Goal: Task Accomplishment & Management: Manage account settings

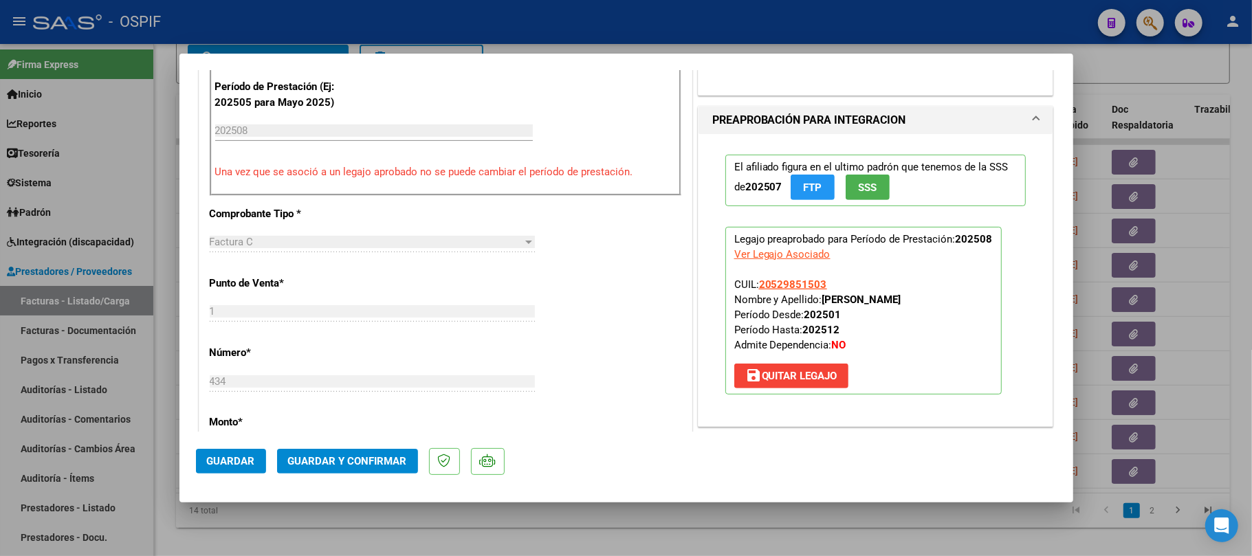
scroll to position [550, 0]
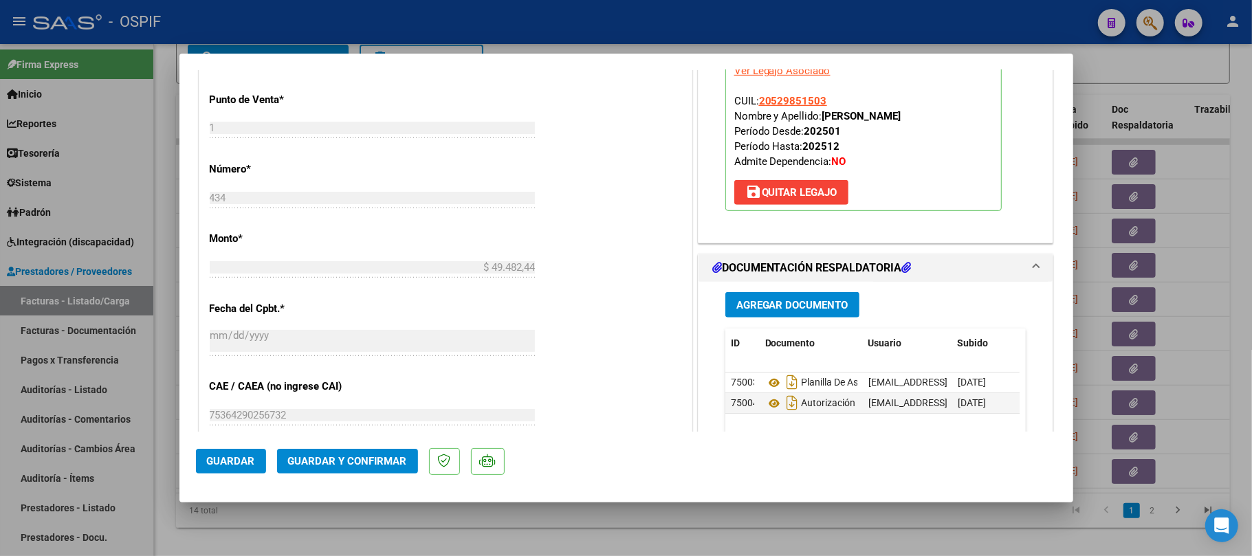
click at [396, 447] on mat-dialog-actions "Guardar Guardar y Confirmar" at bounding box center [626, 459] width 861 height 54
click at [358, 503] on div "Operación de edición exitosa x COMPROBANTE VER COMPROBANTE ESTADO: Recibida. En…" at bounding box center [626, 278] width 1252 height 556
click at [292, 446] on mat-dialog-actions "Guardar Guardar y Confirmar" at bounding box center [626, 459] width 861 height 54
click at [292, 477] on mat-dialog-actions "Guardar Guardar y Confirmar" at bounding box center [626, 459] width 861 height 54
click at [336, 460] on span "Guardar y Confirmar" at bounding box center [347, 461] width 119 height 12
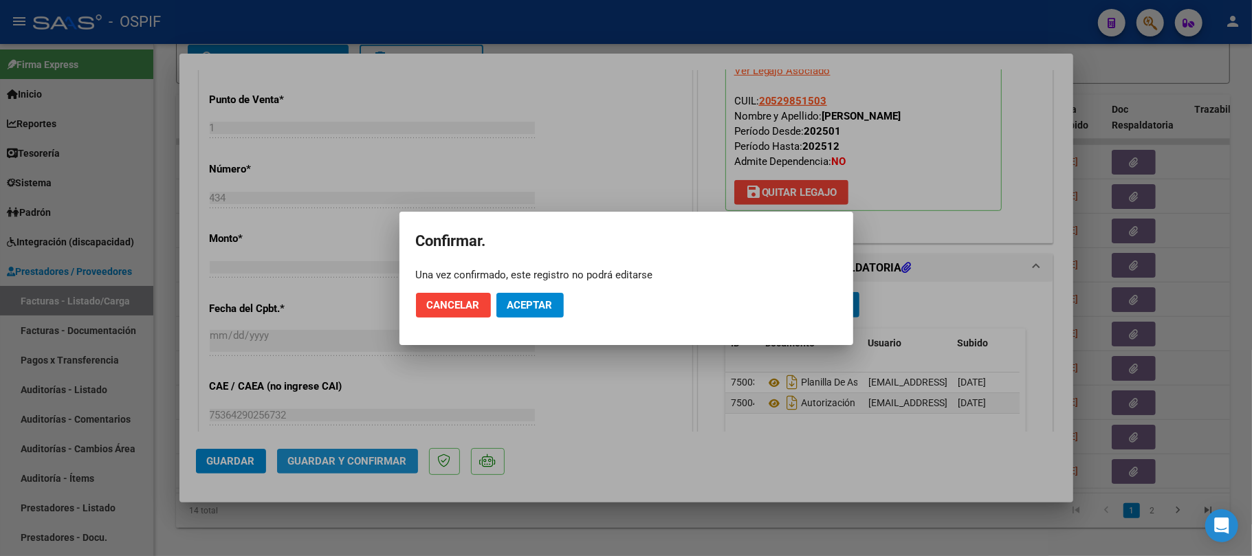
click at [515, 301] on span "Aceptar" at bounding box center [530, 305] width 45 height 12
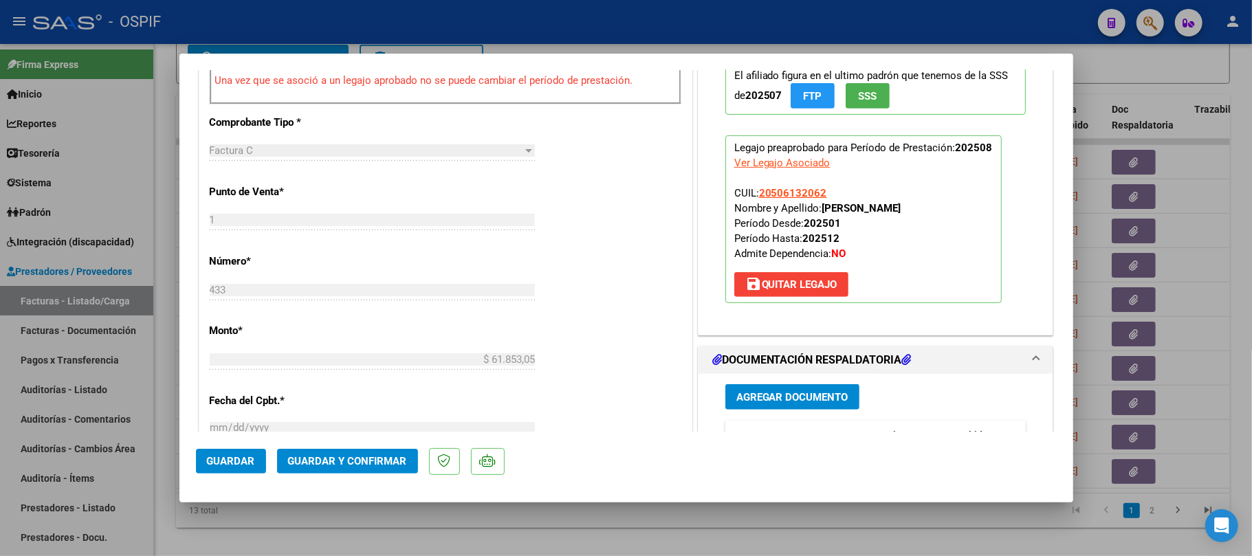
scroll to position [642, 0]
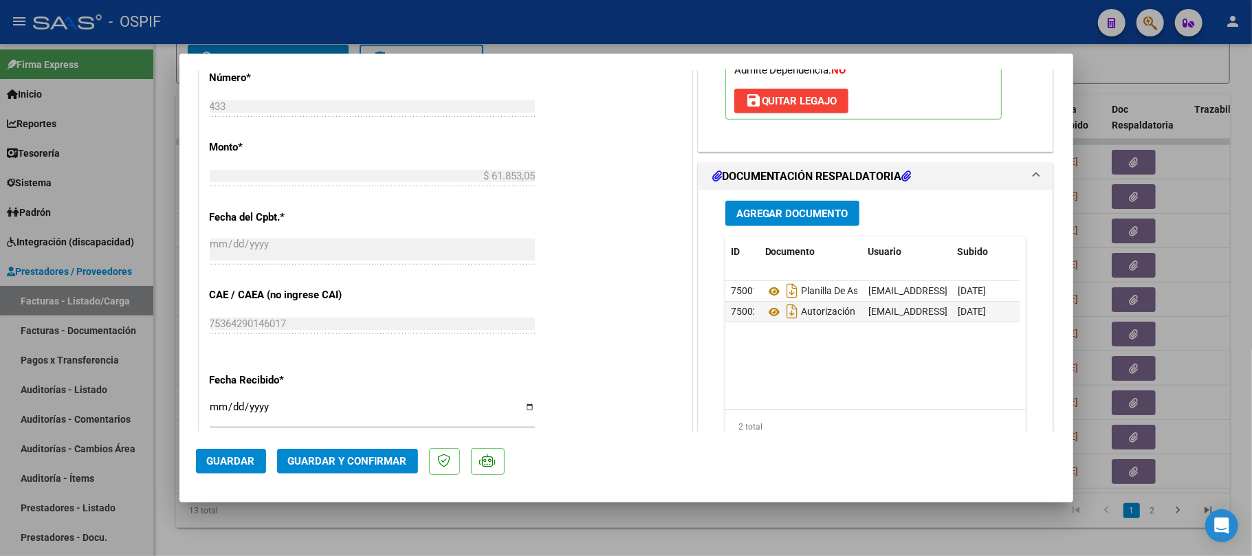
click at [371, 451] on button "Guardar y Confirmar" at bounding box center [347, 461] width 141 height 25
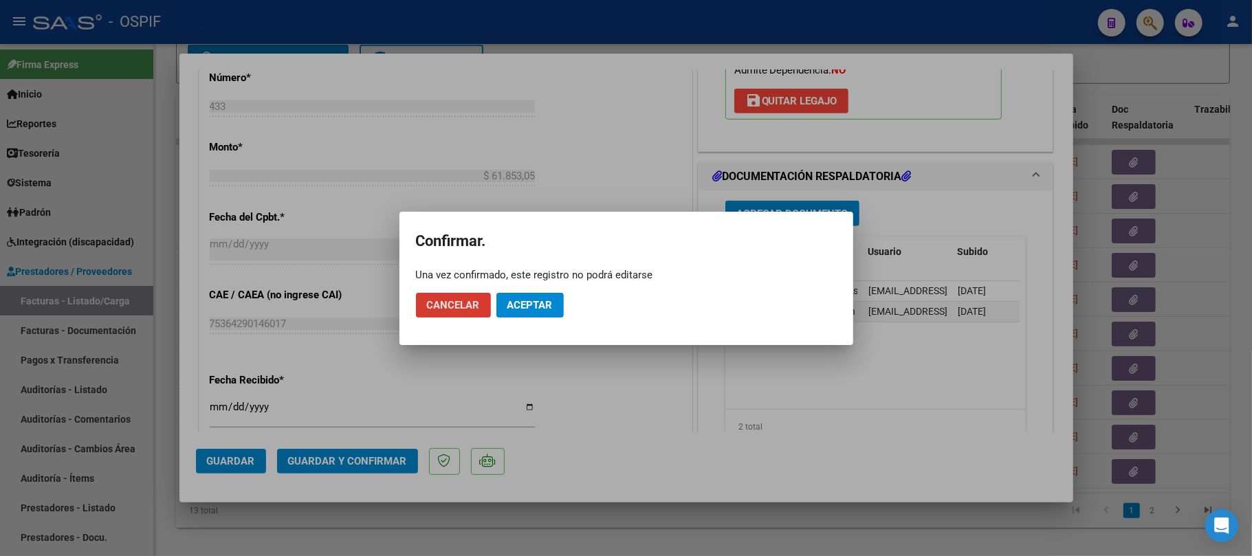
click at [539, 303] on span "Aceptar" at bounding box center [530, 305] width 45 height 12
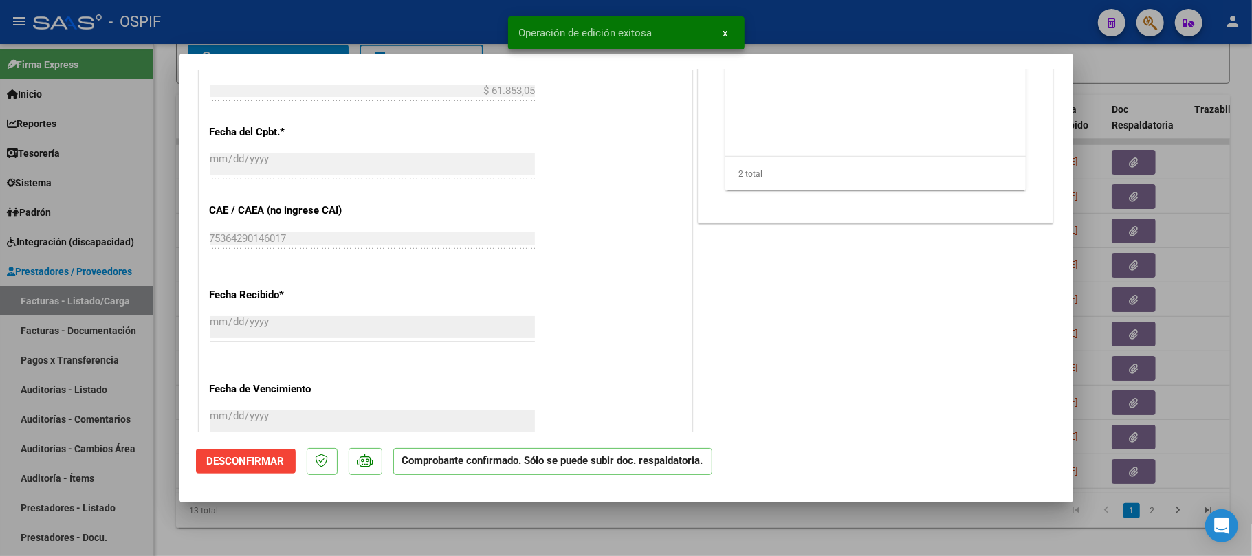
scroll to position [556, 0]
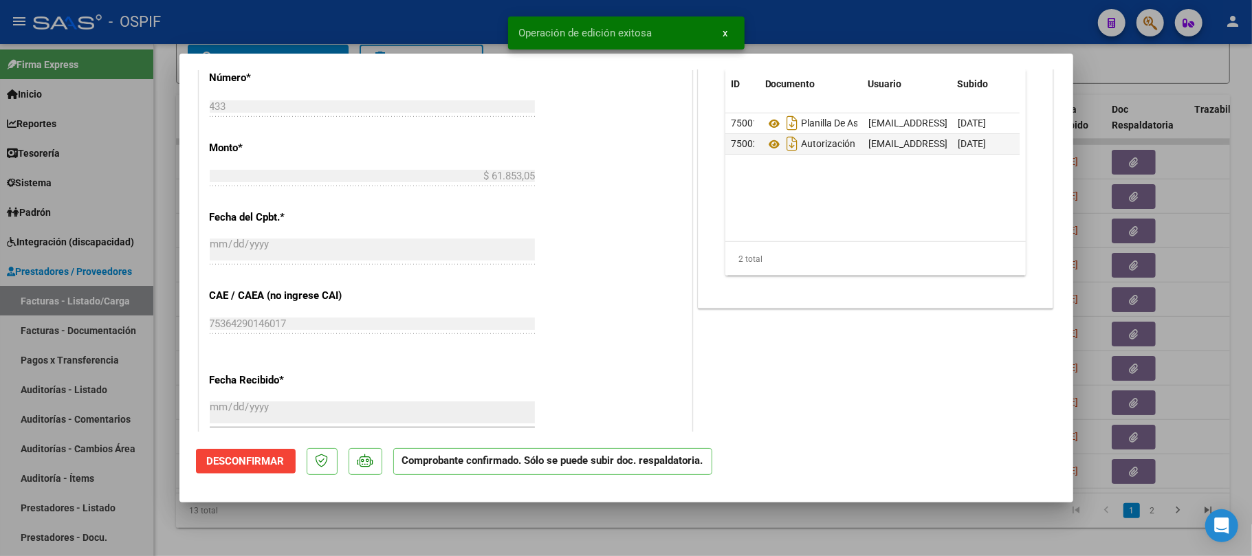
click at [760, 540] on div at bounding box center [626, 278] width 1252 height 556
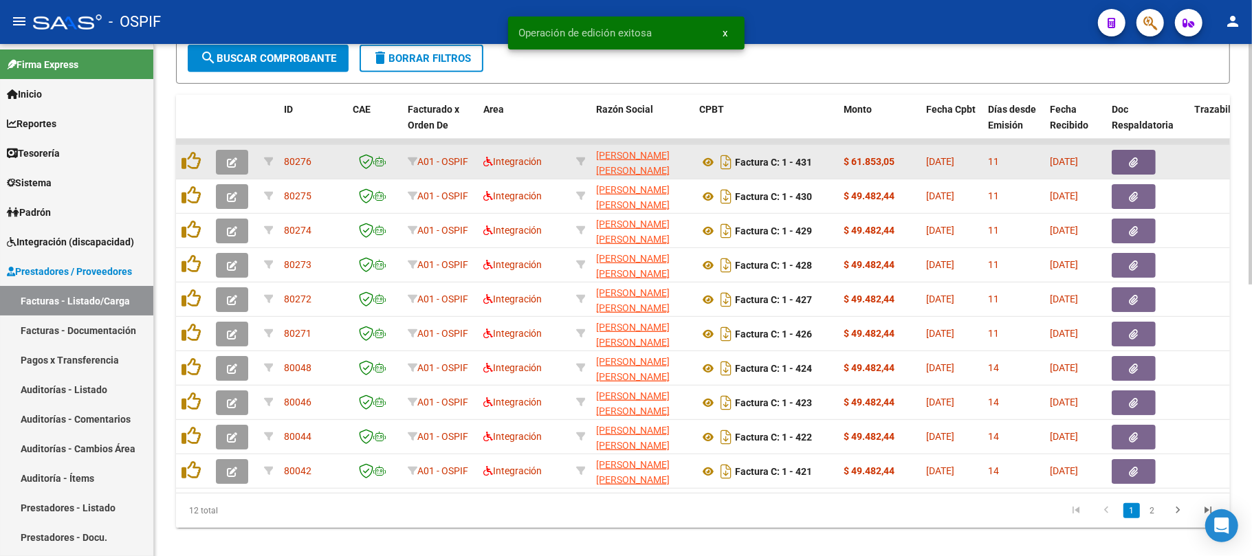
click at [232, 160] on icon "button" at bounding box center [232, 163] width 10 height 10
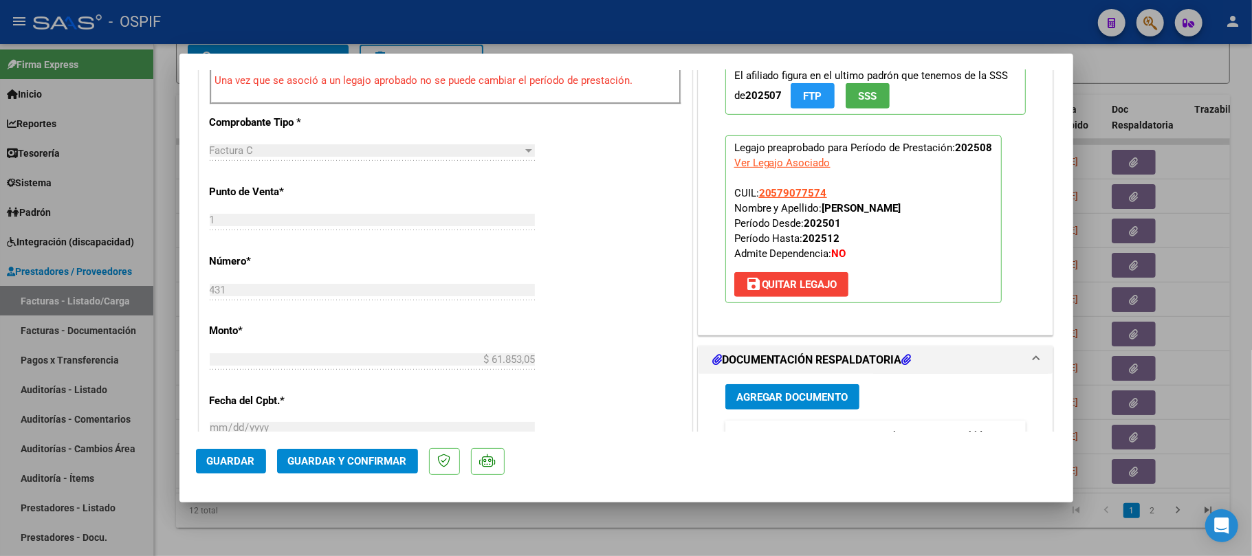
scroll to position [642, 0]
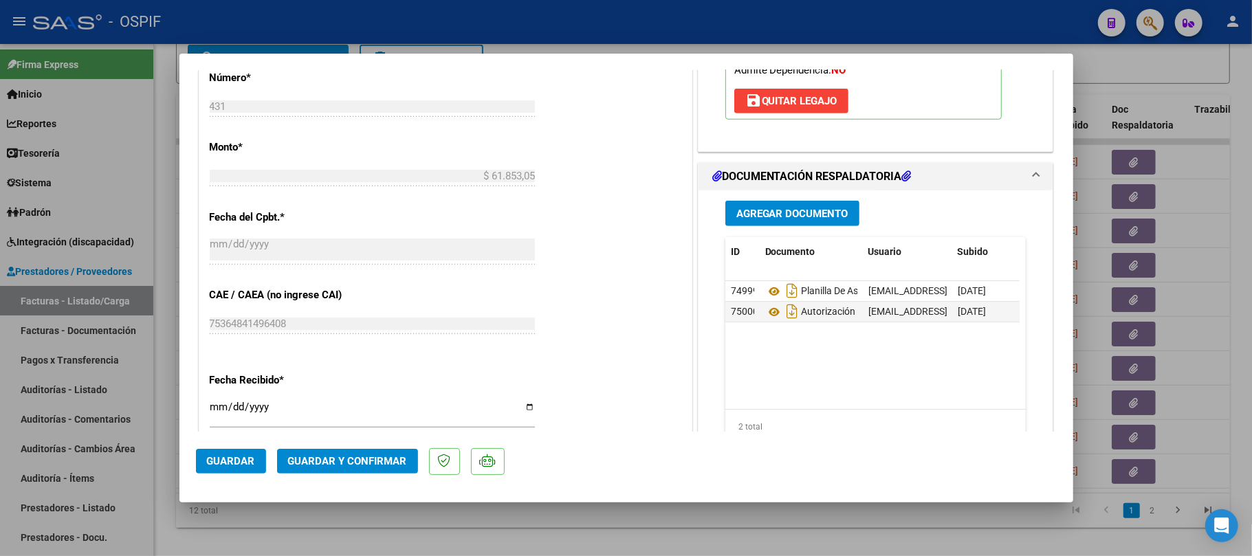
click at [343, 438] on mat-dialog-container "COMPROBANTE VER COMPROBANTE ESTADO: Recibida. En proceso de confirmacion/acepta…" at bounding box center [627, 278] width 894 height 448
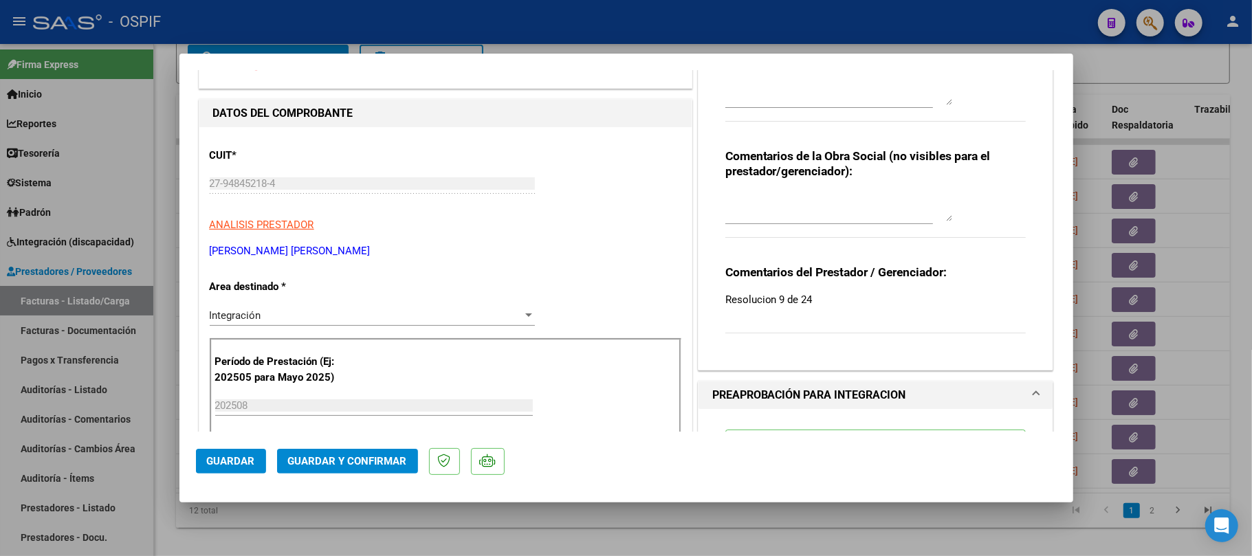
click at [334, 459] on span "Guardar y Confirmar" at bounding box center [347, 461] width 119 height 12
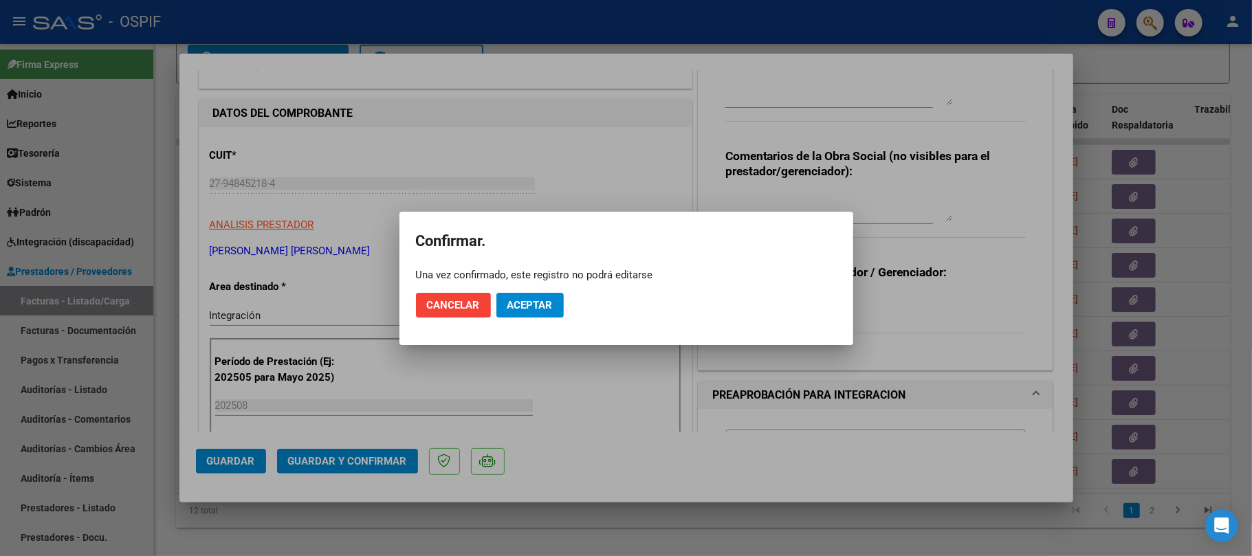
click at [509, 297] on button "Aceptar" at bounding box center [530, 305] width 67 height 25
click at [521, 310] on span "Aceptar" at bounding box center [530, 305] width 45 height 12
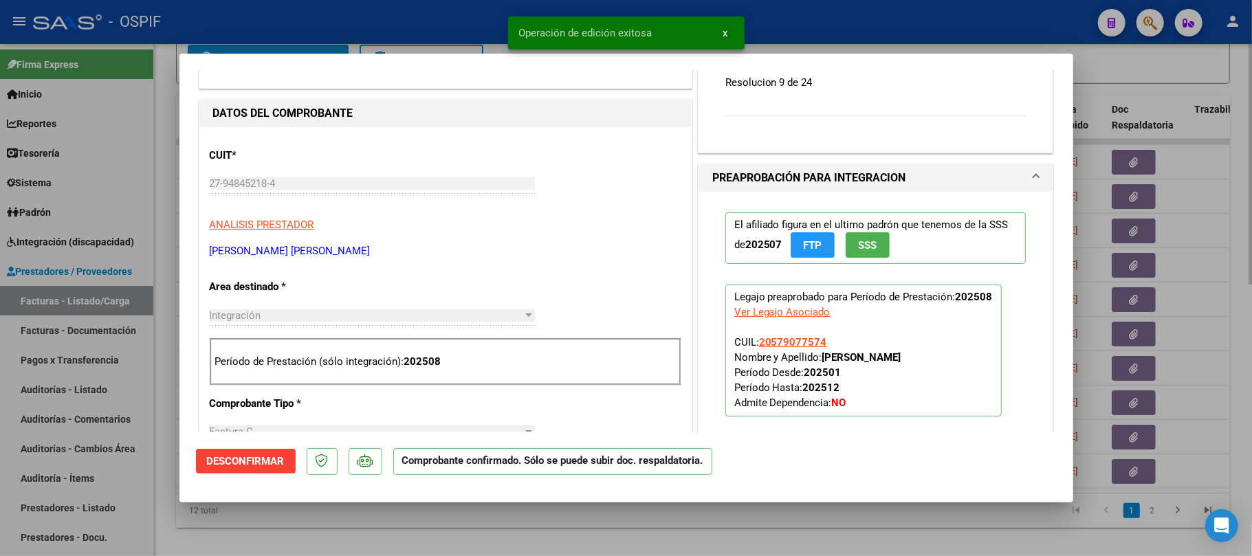
click at [520, 521] on div at bounding box center [626, 278] width 1252 height 556
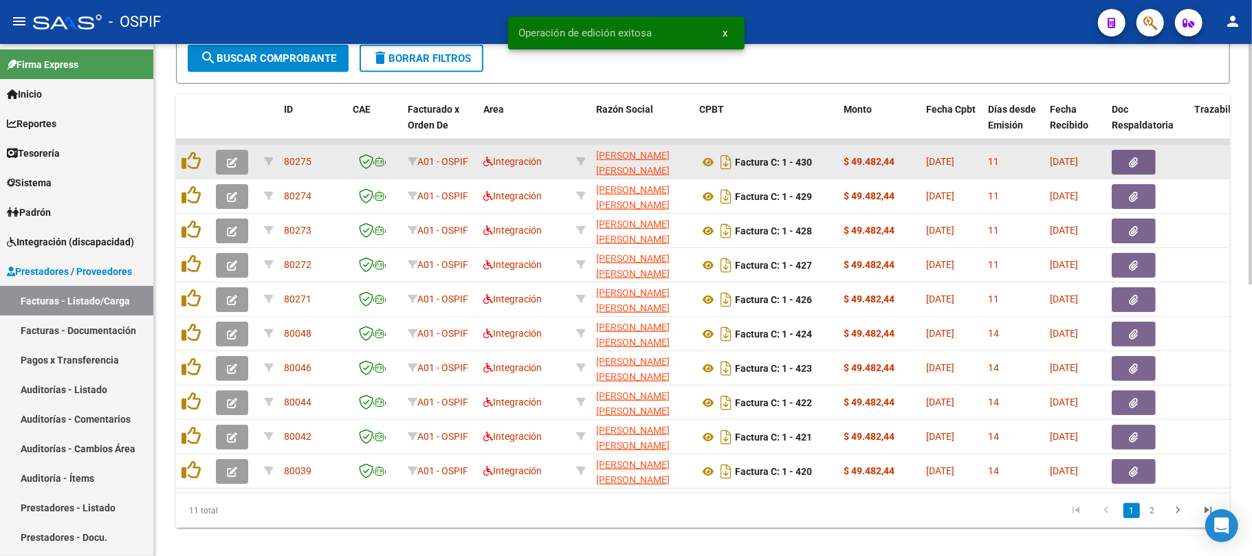
click at [234, 158] on icon "button" at bounding box center [232, 163] width 10 height 10
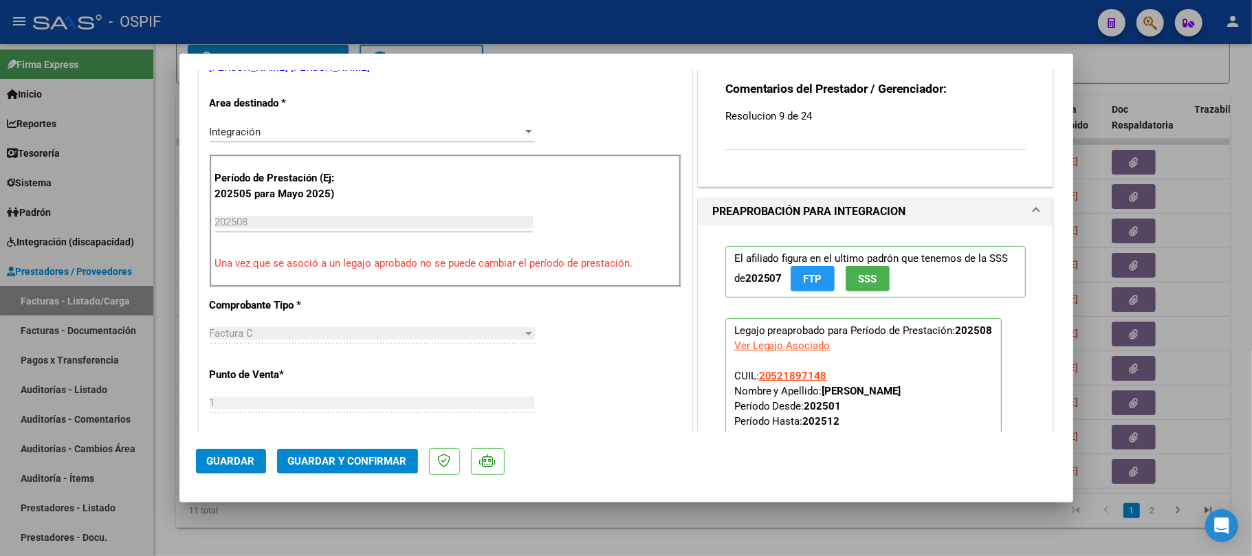
scroll to position [550, 0]
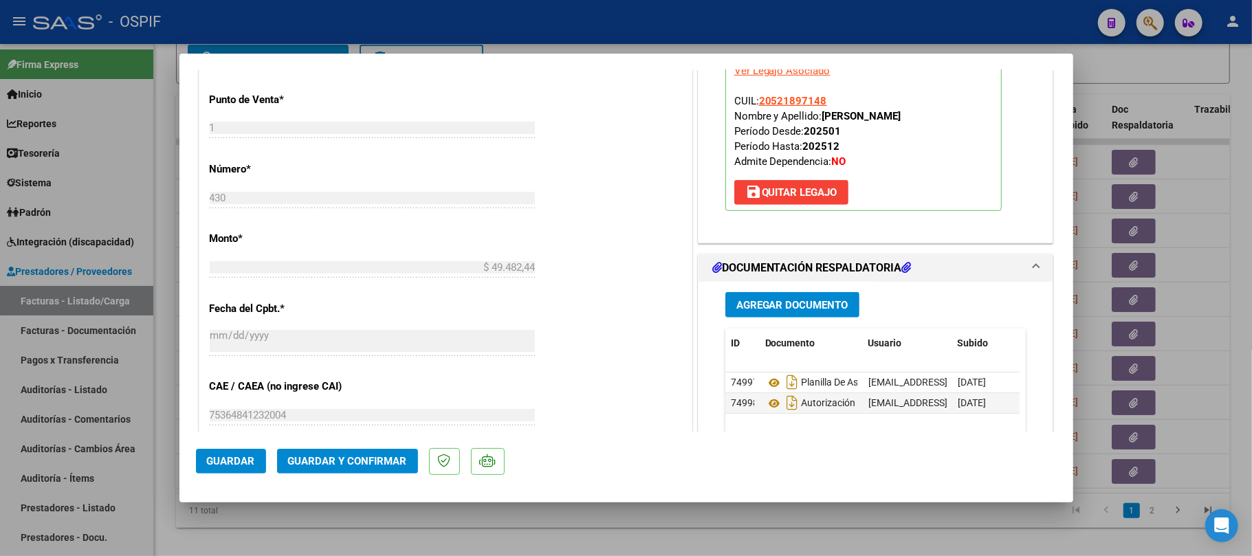
click at [321, 468] on span "Guardar y Confirmar" at bounding box center [347, 461] width 119 height 12
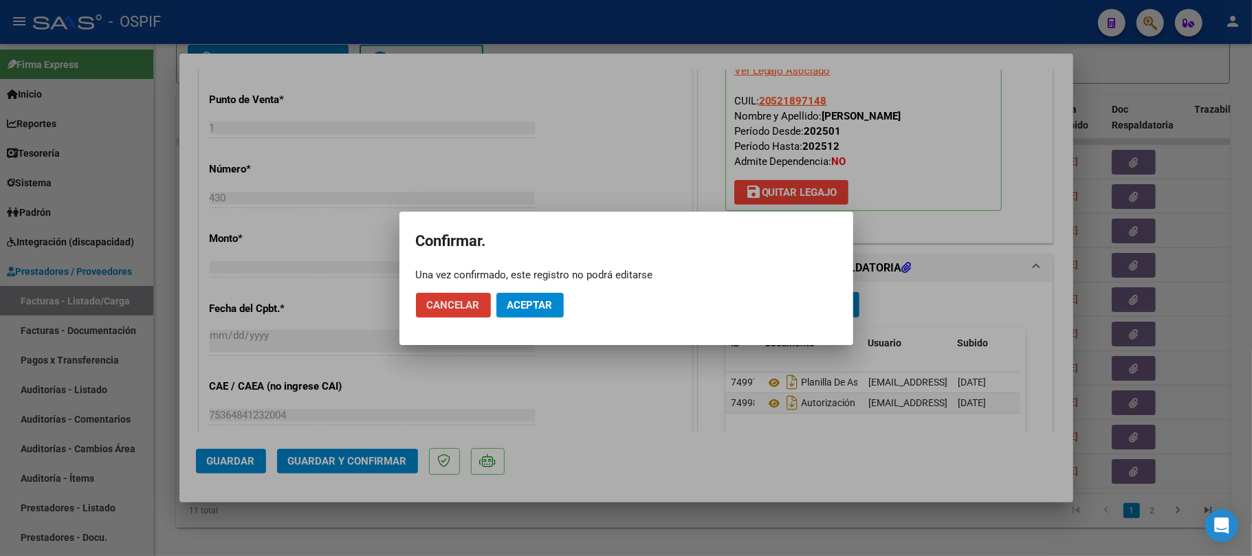
click at [515, 301] on span "Aceptar" at bounding box center [530, 305] width 45 height 12
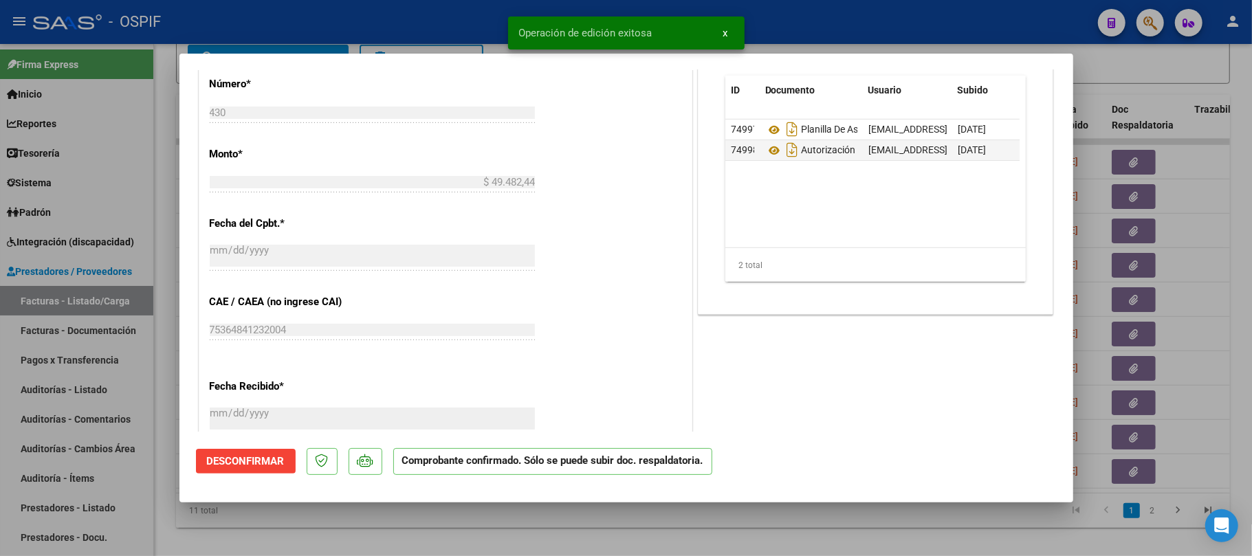
click at [647, 518] on div at bounding box center [626, 278] width 1252 height 556
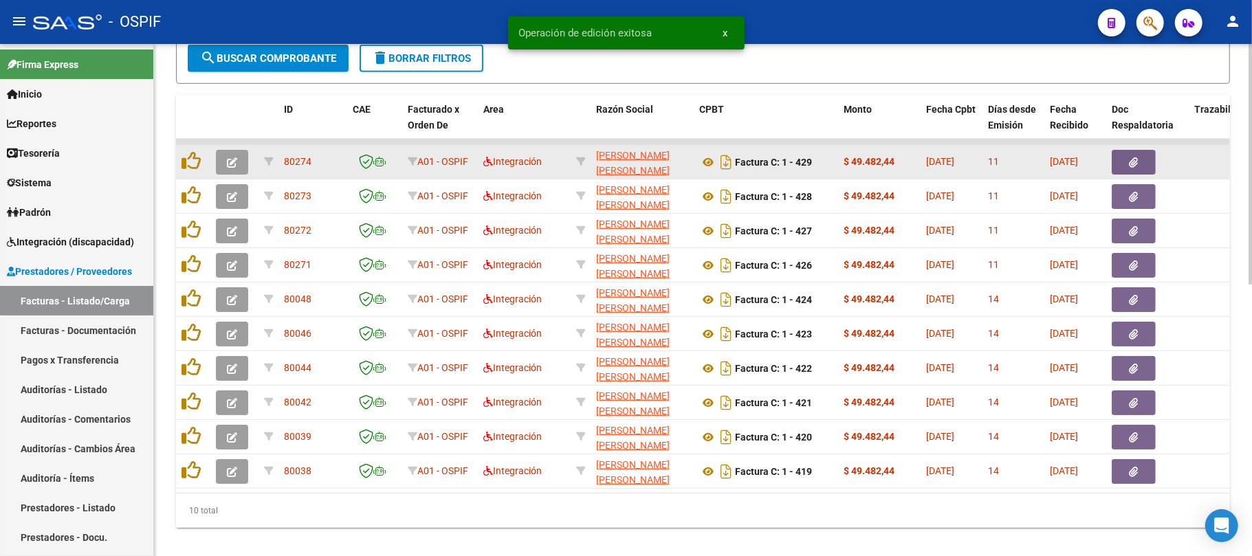
click at [231, 166] on icon "button" at bounding box center [232, 163] width 10 height 10
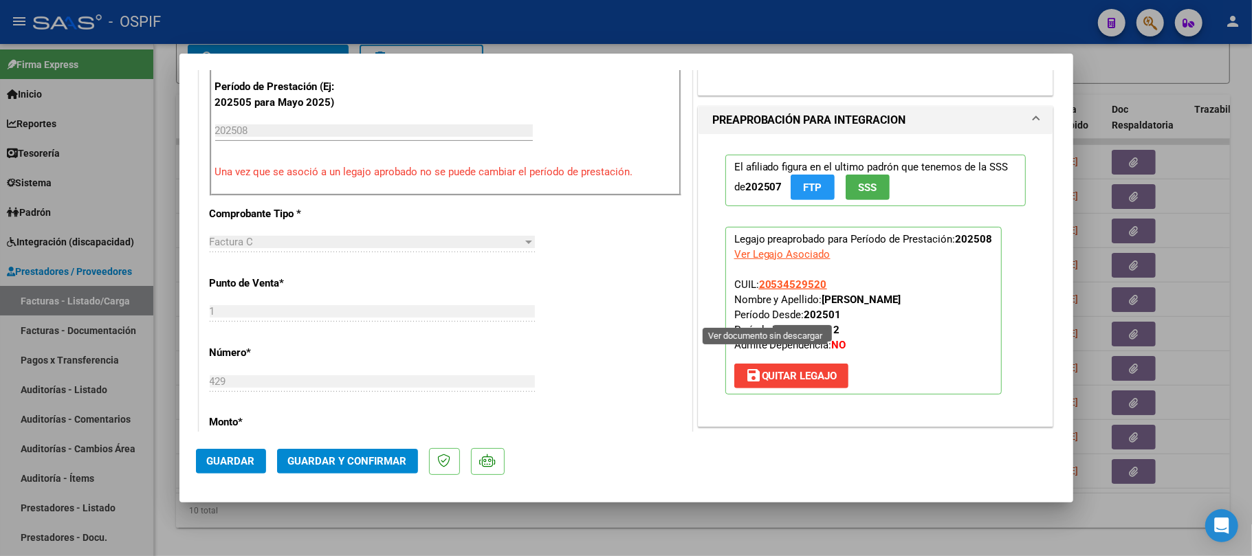
scroll to position [642, 0]
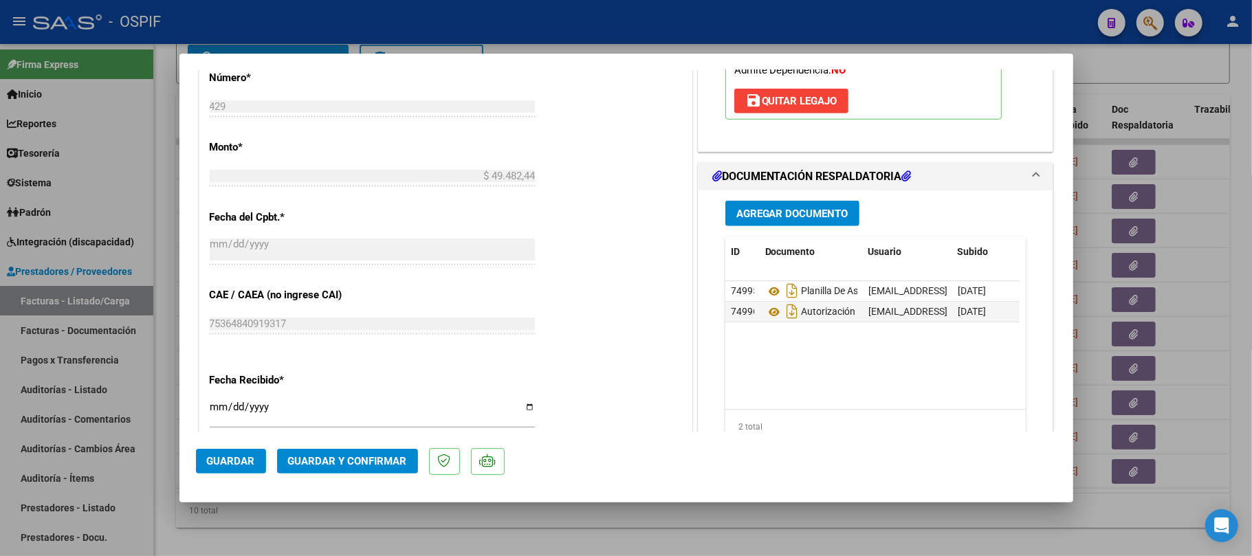
click at [361, 464] on span "Guardar y Confirmar" at bounding box center [347, 461] width 119 height 12
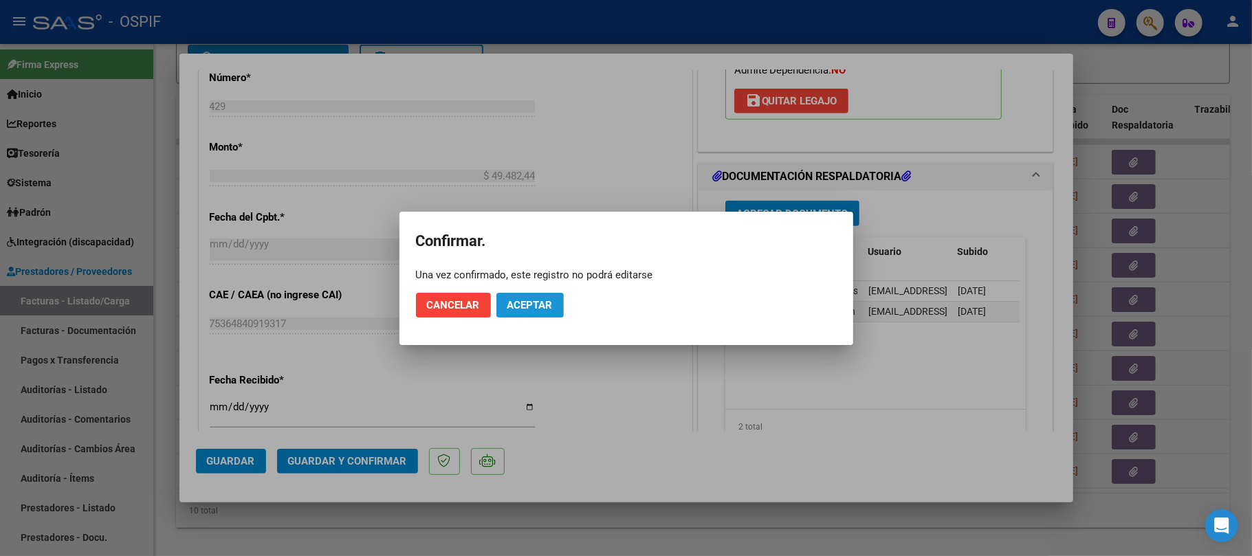
click at [539, 301] on span "Aceptar" at bounding box center [530, 305] width 45 height 12
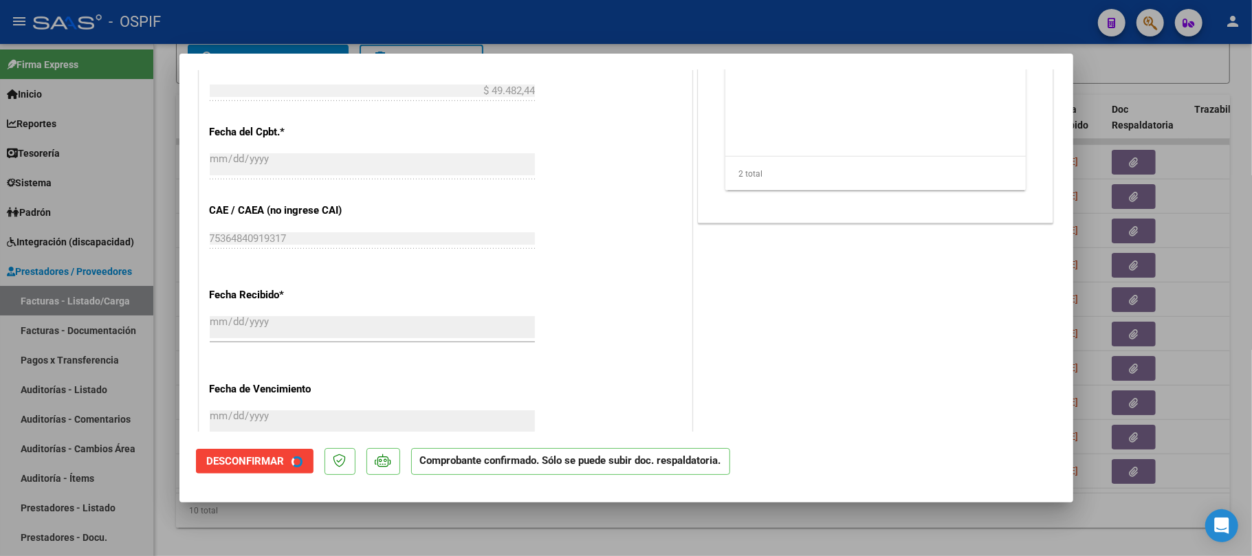
scroll to position [556, 0]
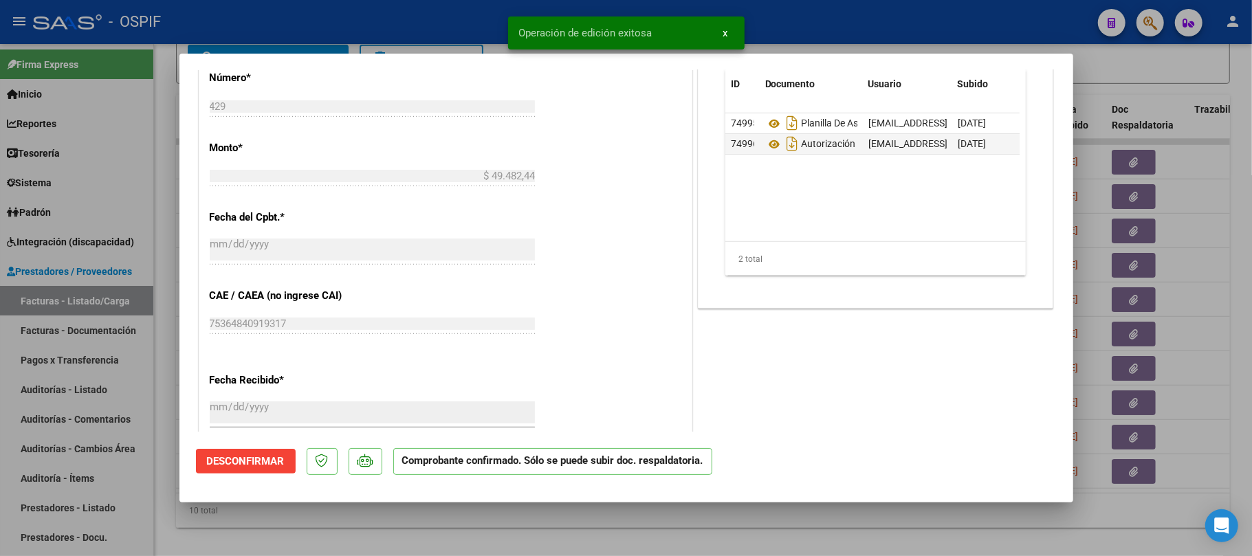
drag, startPoint x: 411, startPoint y: 549, endPoint x: 376, endPoint y: 356, distance: 195.7
click at [411, 551] on div at bounding box center [626, 278] width 1252 height 556
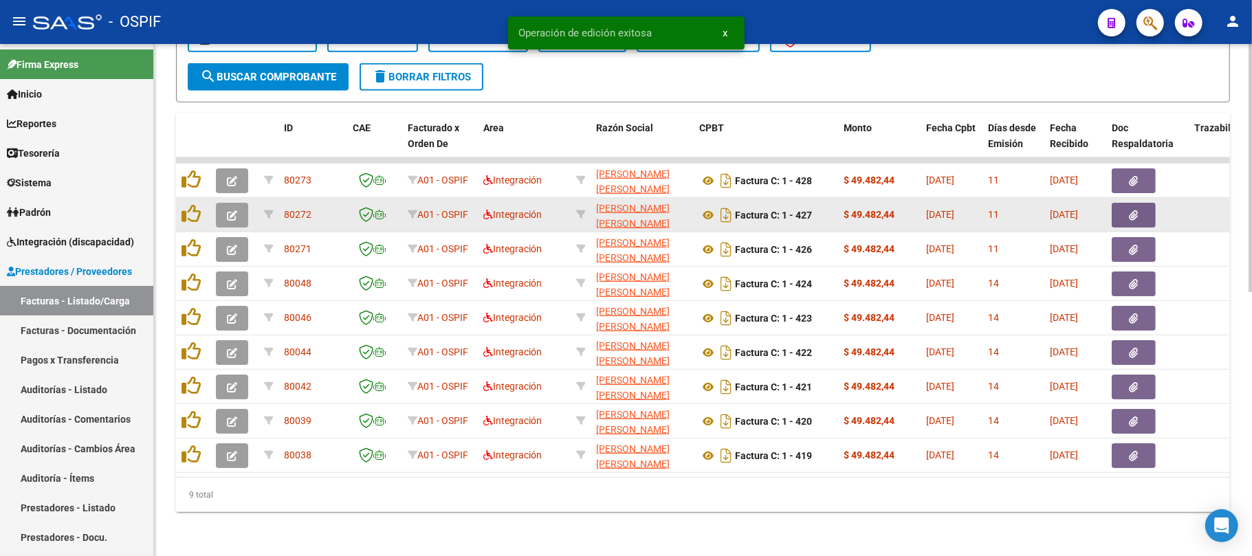
scroll to position [545, 0]
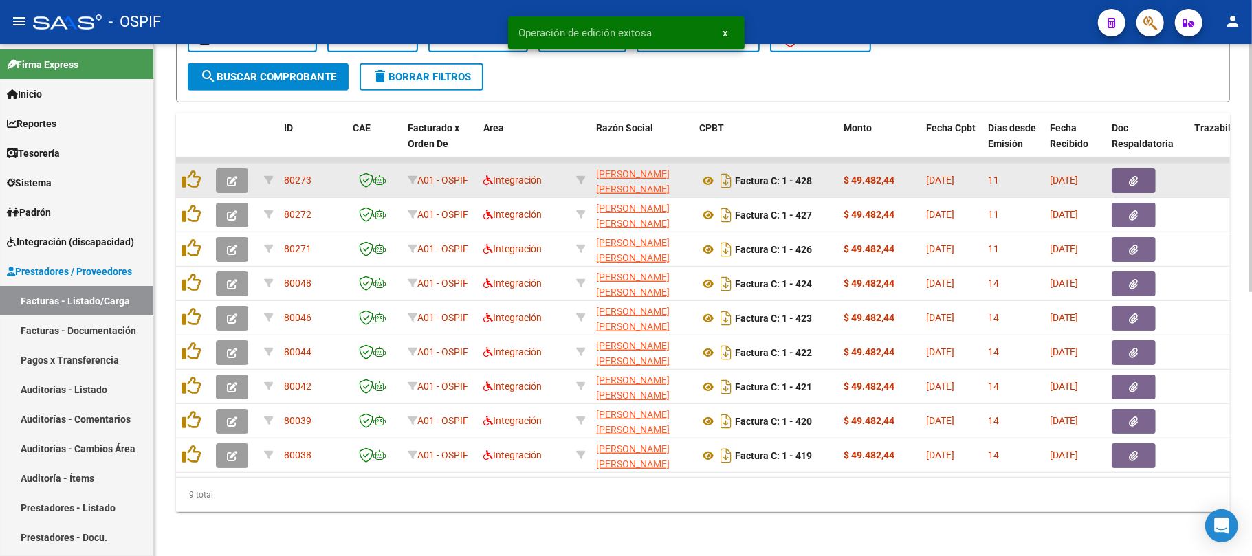
click at [241, 176] on button "button" at bounding box center [232, 181] width 32 height 25
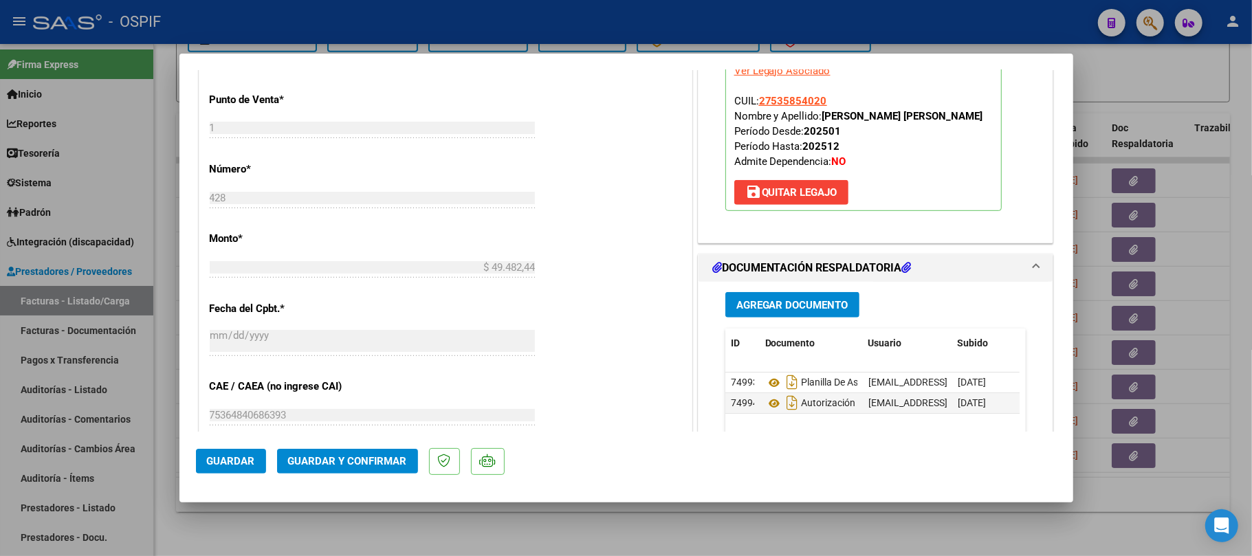
scroll to position [0, 0]
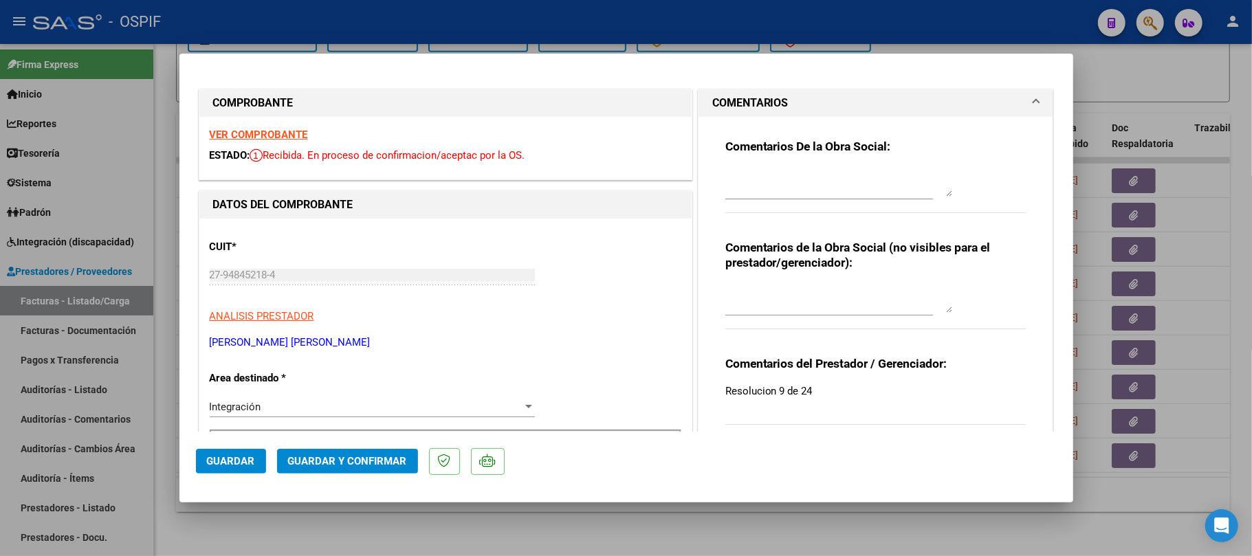
click at [358, 453] on button "Guardar y Confirmar" at bounding box center [347, 461] width 141 height 25
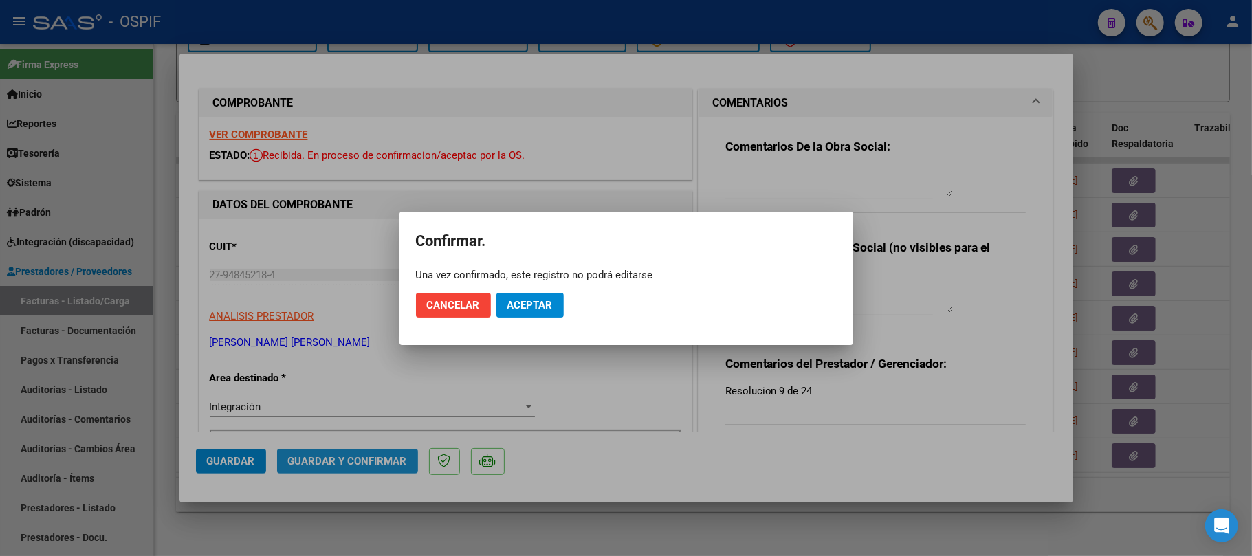
click at [525, 311] on span "Aceptar" at bounding box center [530, 305] width 45 height 12
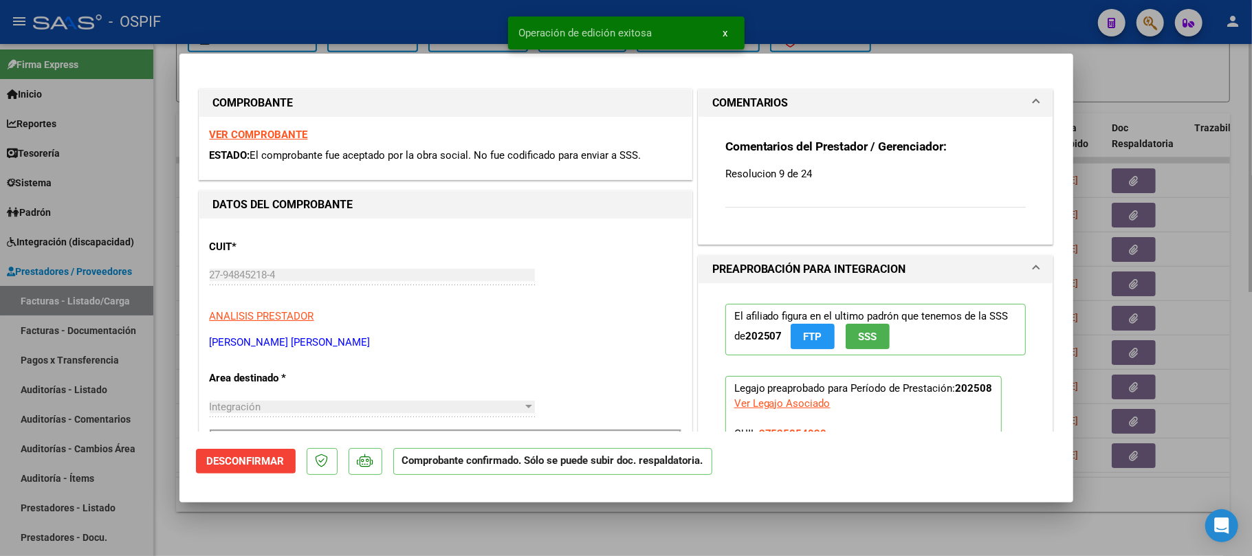
drag, startPoint x: 623, startPoint y: 525, endPoint x: 611, endPoint y: 517, distance: 14.9
click at [625, 525] on div at bounding box center [626, 278] width 1252 height 556
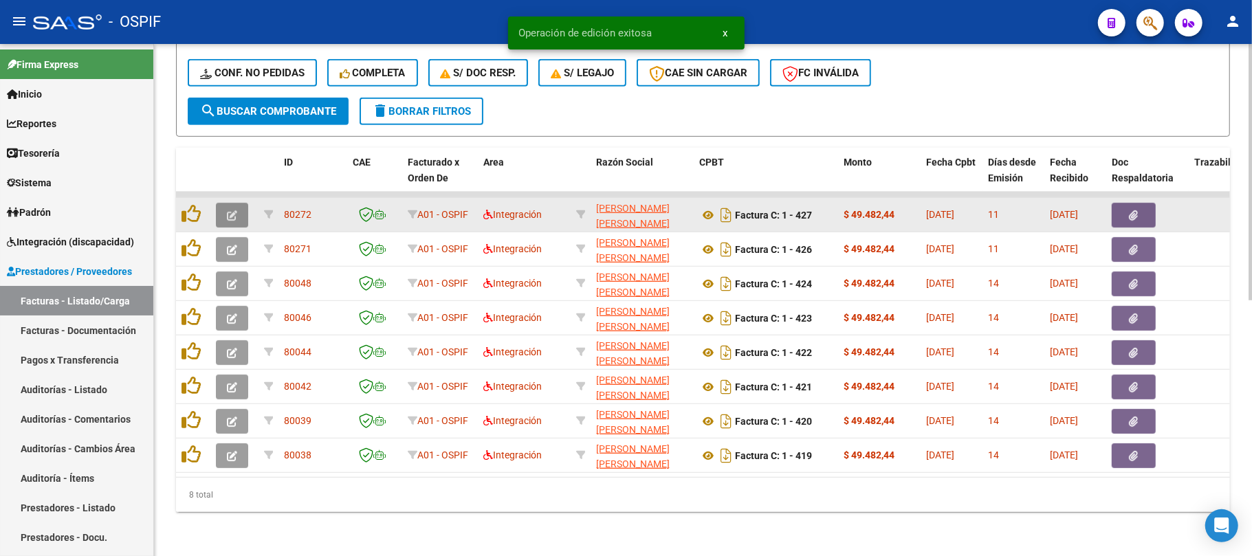
scroll to position [510, 0]
click at [227, 210] on icon "button" at bounding box center [232, 215] width 10 height 10
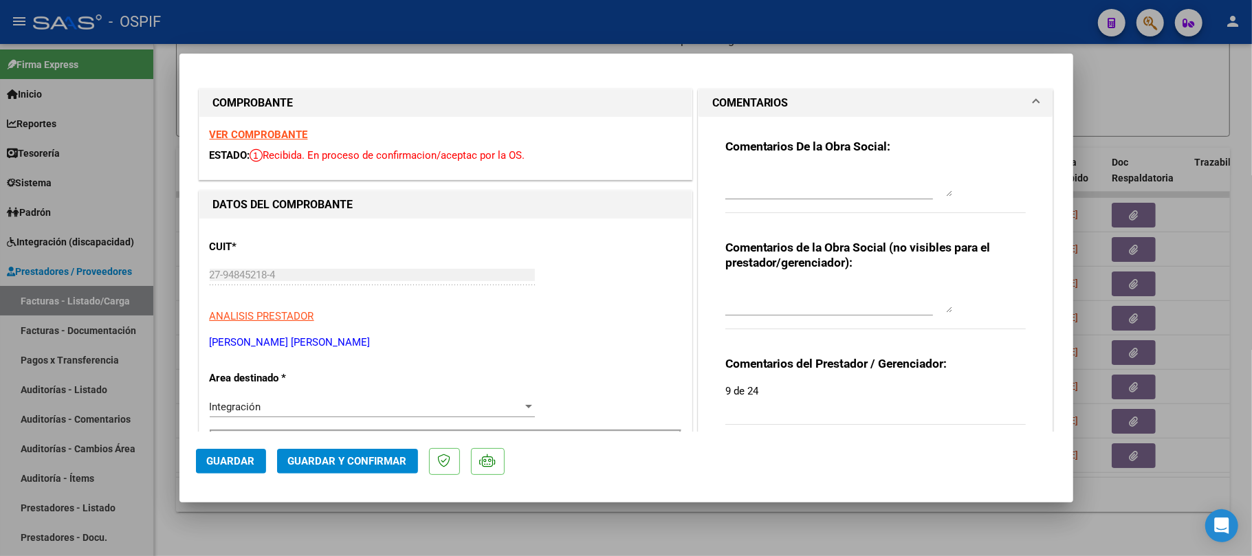
scroll to position [642, 0]
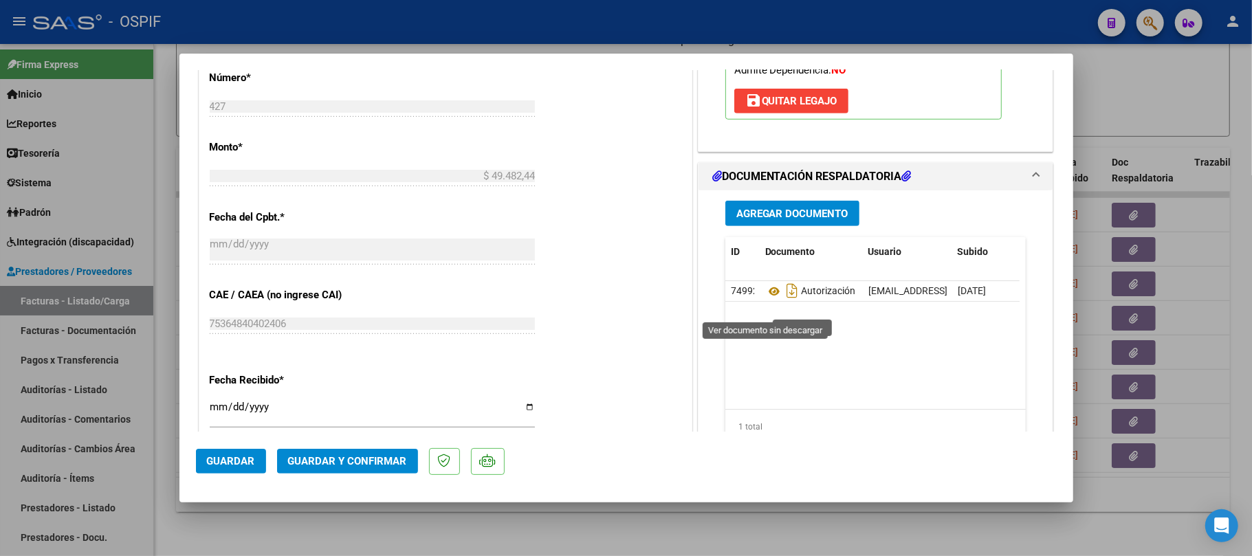
drag, startPoint x: 763, startPoint y: 308, endPoint x: 472, endPoint y: 234, distance: 300.3
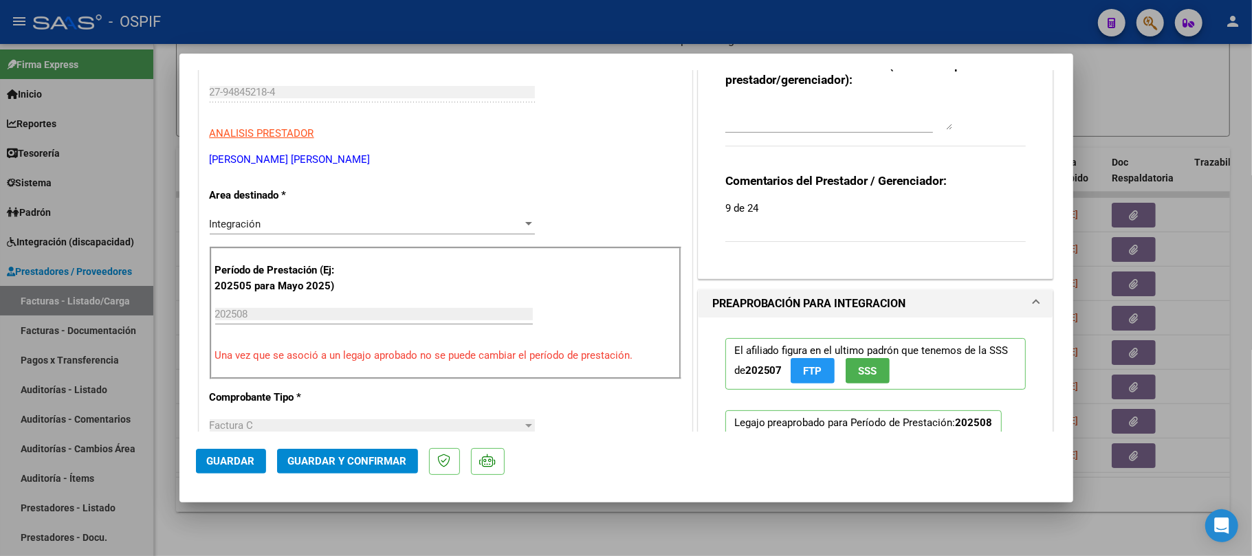
scroll to position [0, 0]
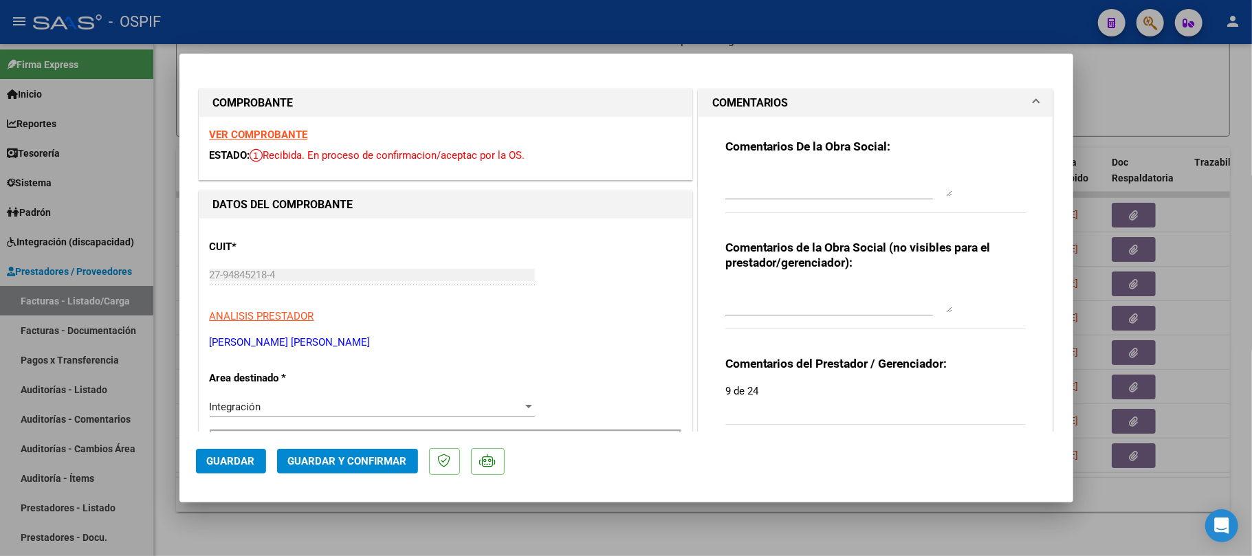
click at [798, 166] on div at bounding box center [839, 182] width 227 height 33
click at [796, 180] on textarea at bounding box center [839, 183] width 227 height 28
type textarea "cargar planilla de asistencia"
type textarea "ok"
drag, startPoint x: 240, startPoint y: 452, endPoint x: 224, endPoint y: 451, distance: 15.8
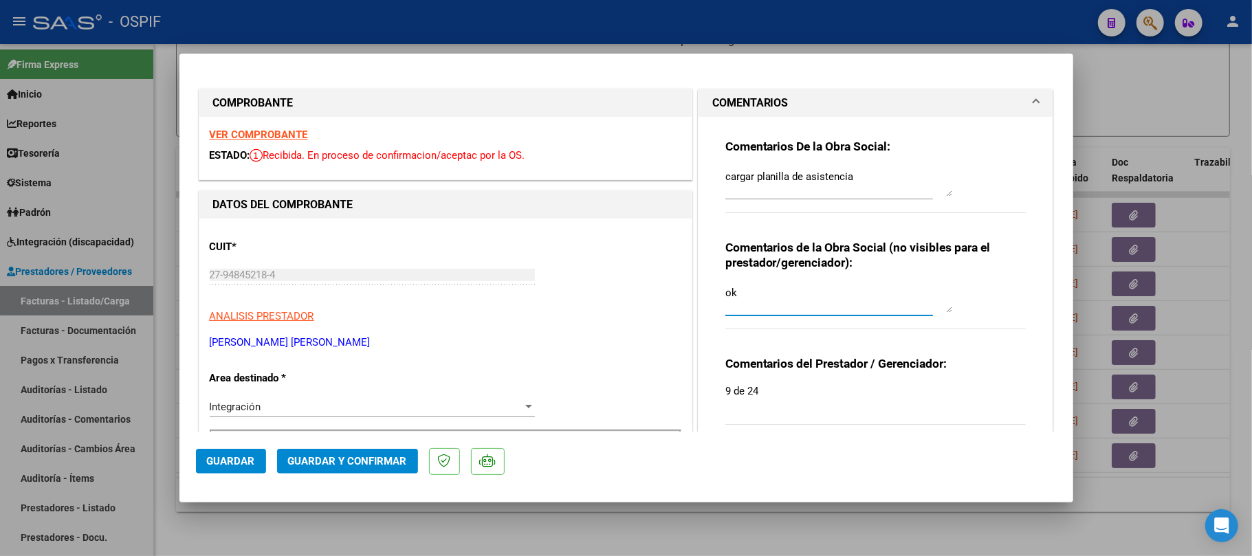
click at [239, 453] on button "Guardar" at bounding box center [231, 461] width 70 height 25
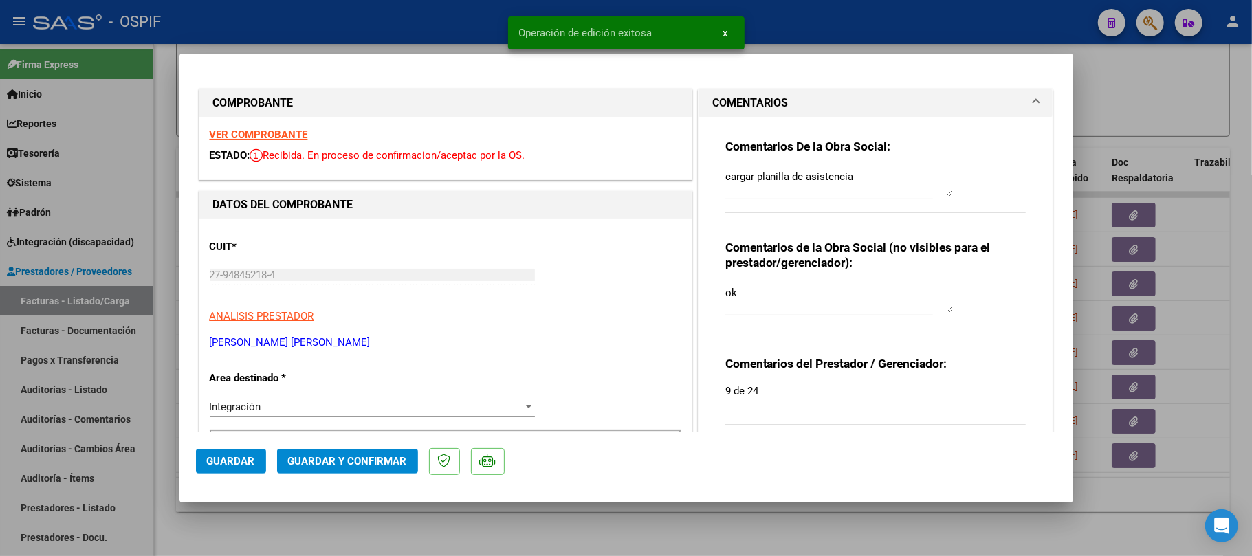
click at [328, 525] on div at bounding box center [626, 278] width 1252 height 556
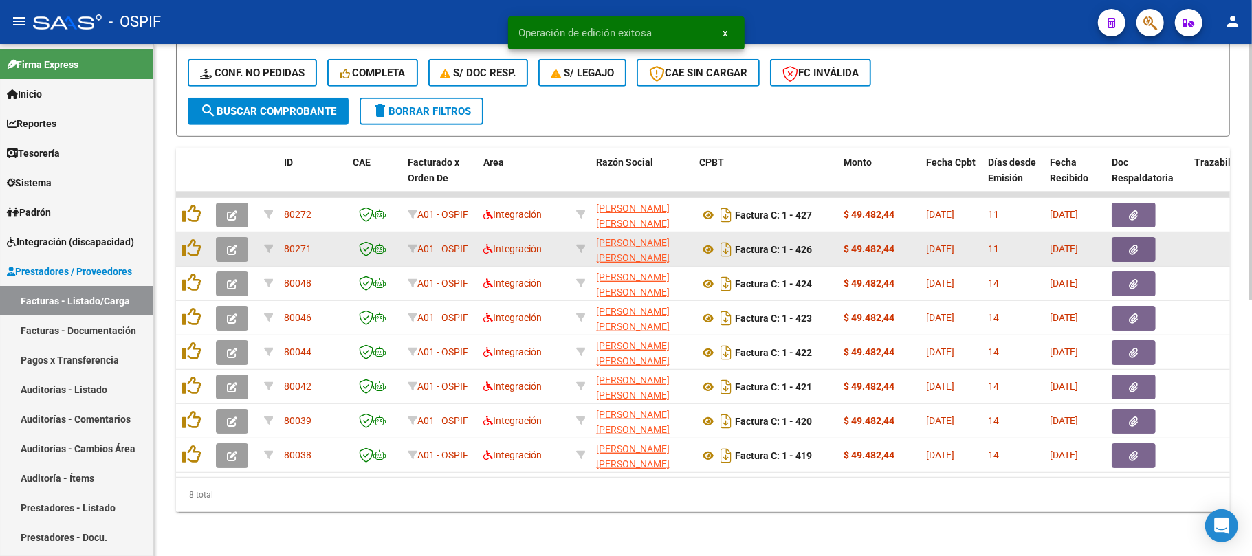
click at [237, 245] on icon "button" at bounding box center [232, 250] width 10 height 10
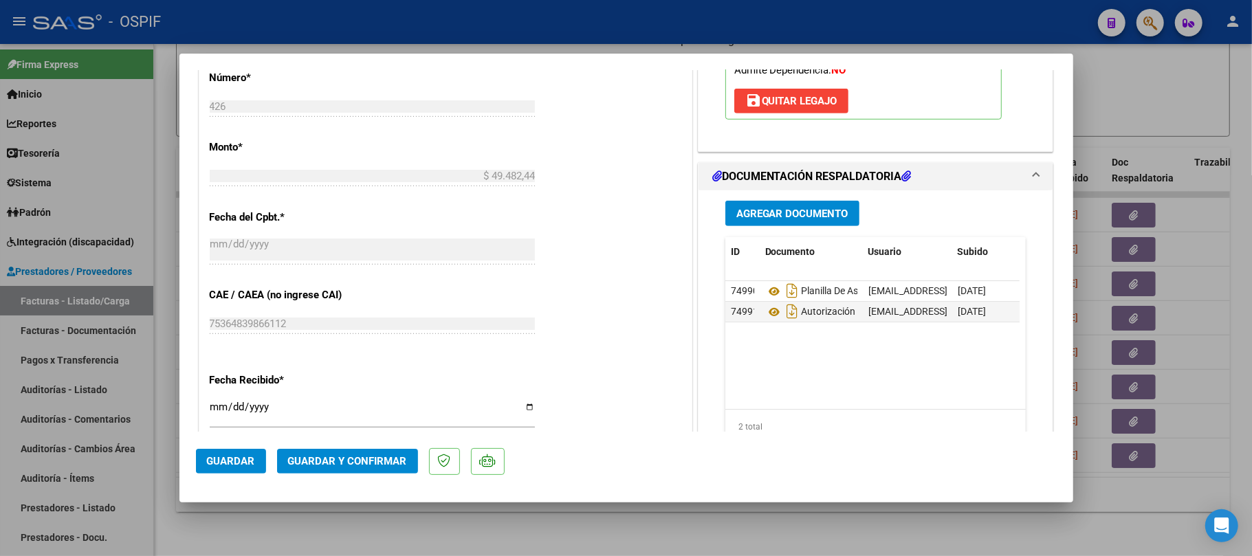
scroll to position [91, 0]
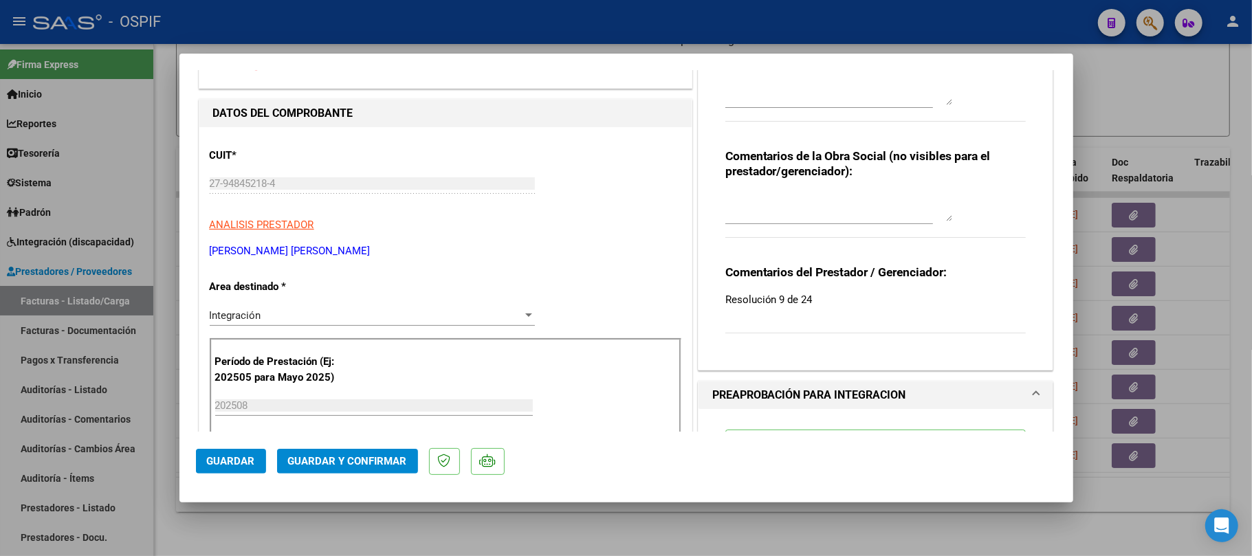
click at [325, 451] on button "Guardar y Confirmar" at bounding box center [347, 461] width 141 height 25
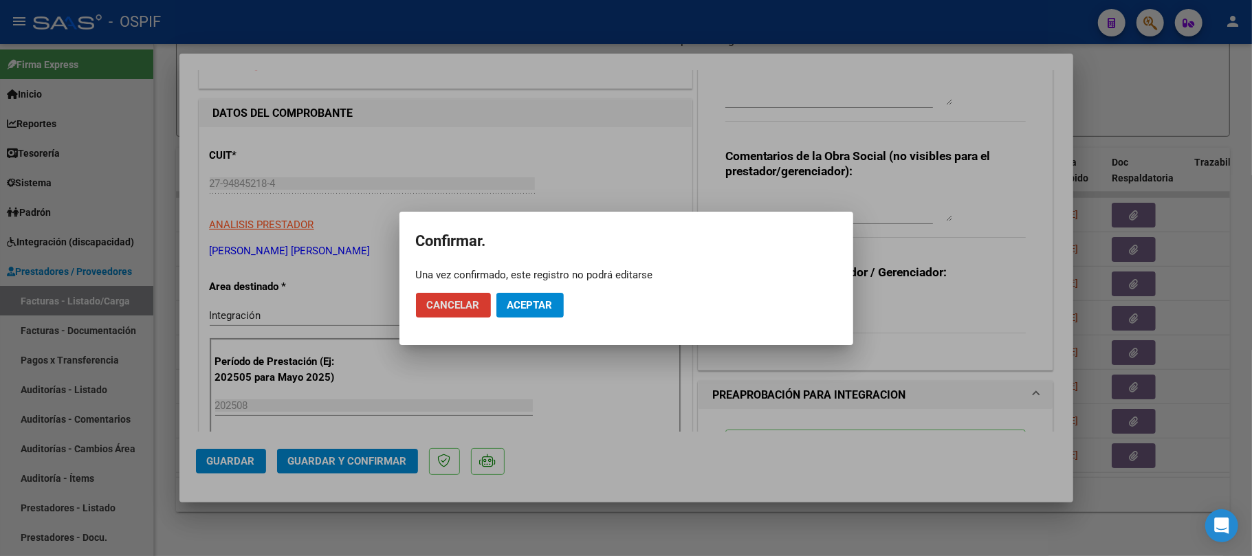
click at [521, 299] on span "Aceptar" at bounding box center [530, 305] width 45 height 12
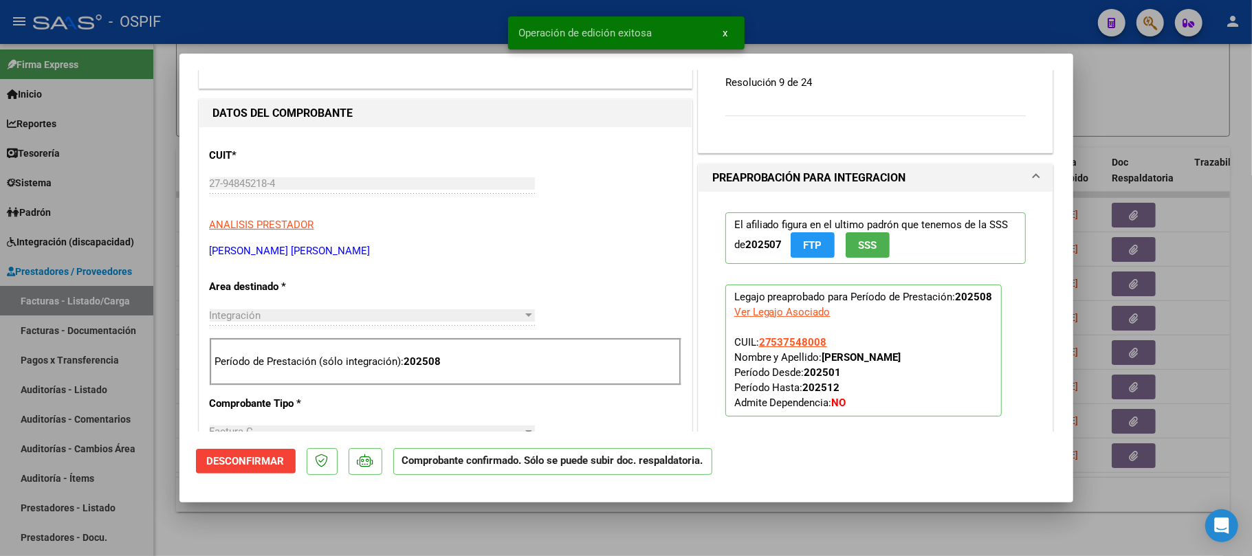
click at [790, 536] on div at bounding box center [626, 278] width 1252 height 556
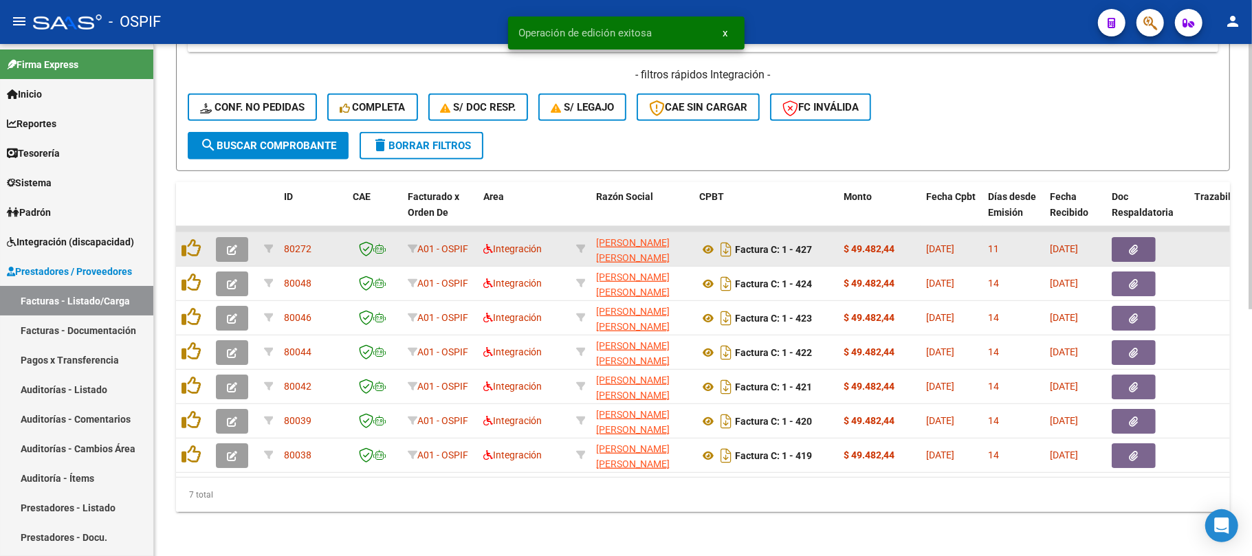
scroll to position [476, 0]
click at [237, 245] on button "button" at bounding box center [232, 249] width 32 height 25
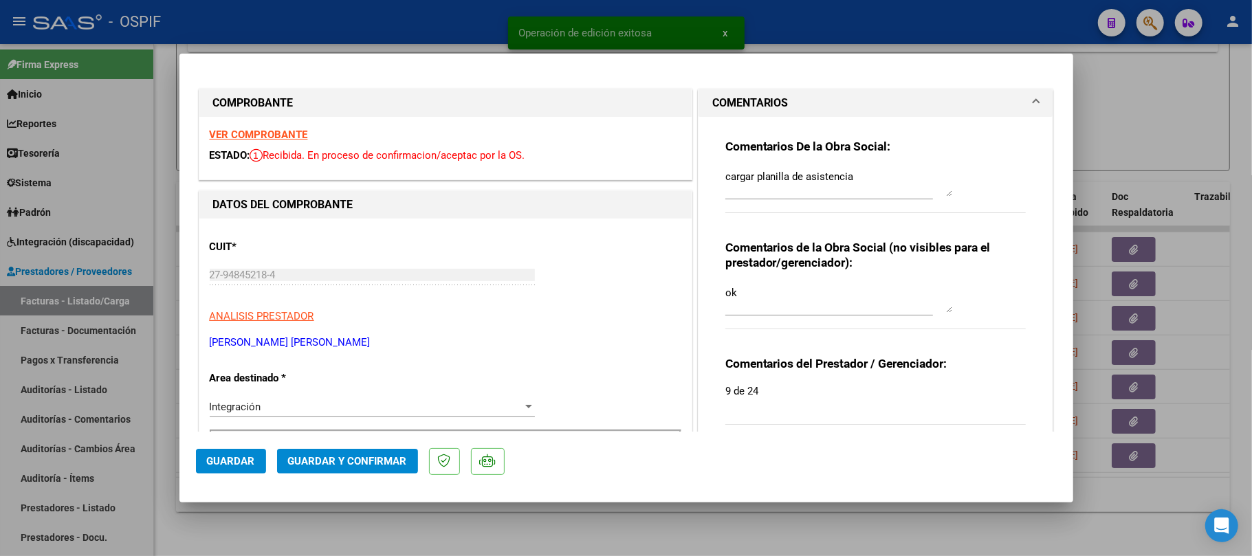
drag, startPoint x: 550, startPoint y: 545, endPoint x: 370, endPoint y: 409, distance: 225.9
click at [550, 545] on div at bounding box center [626, 278] width 1252 height 556
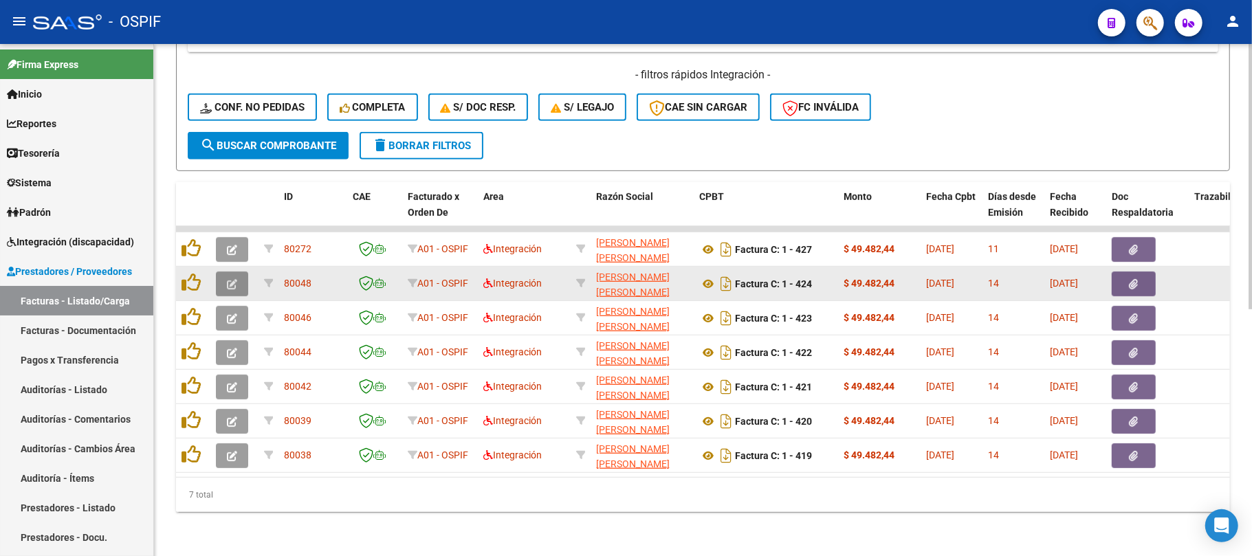
click at [235, 279] on icon "button" at bounding box center [232, 284] width 10 height 10
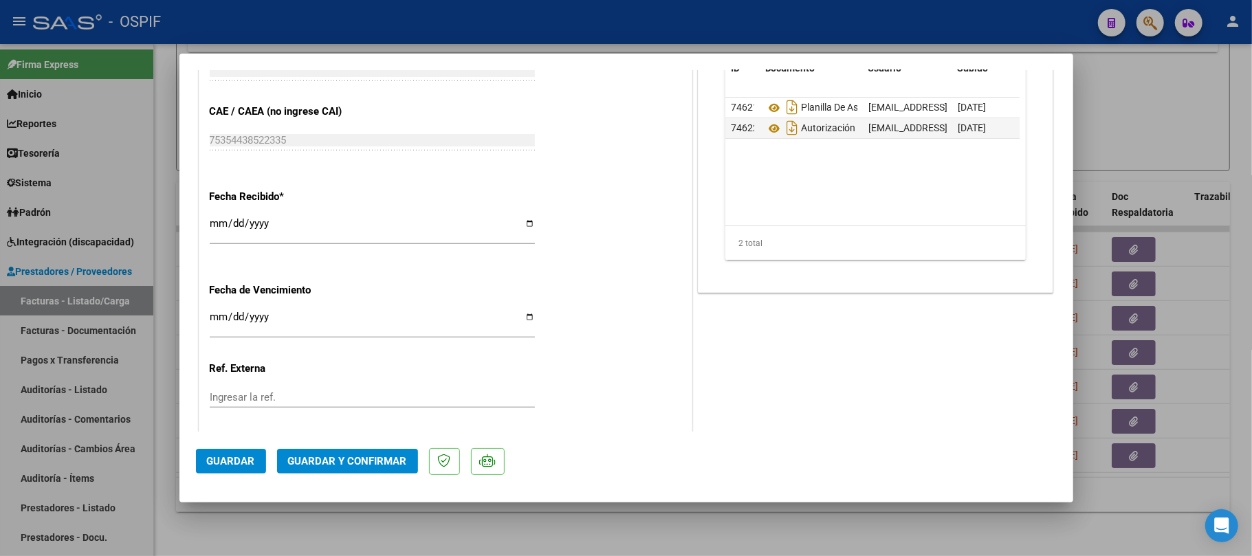
scroll to position [183, 0]
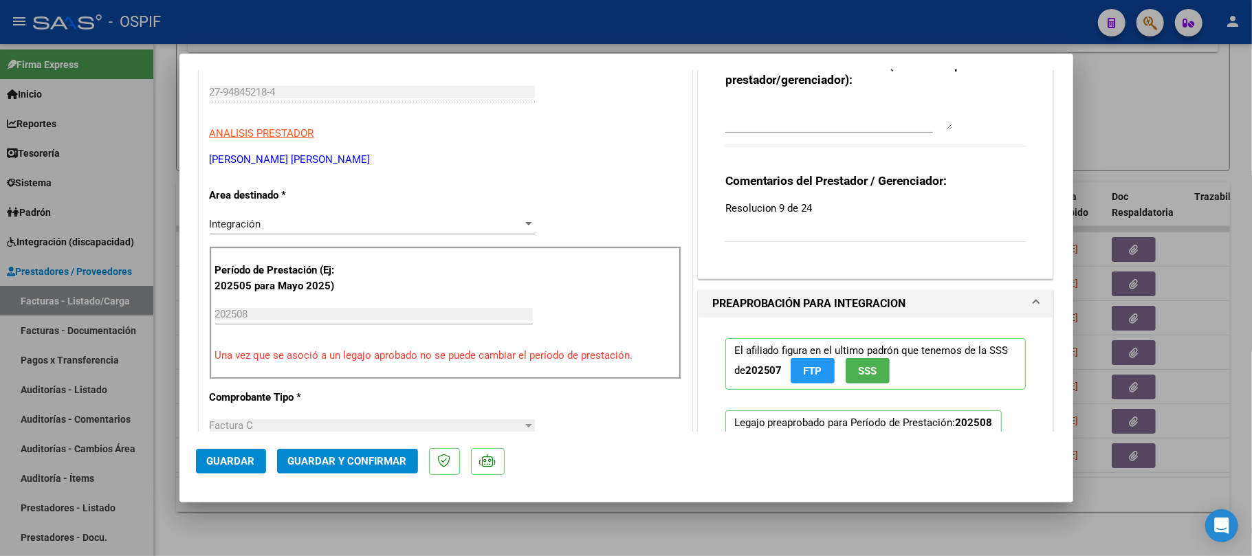
click at [358, 453] on button "Guardar y Confirmar" at bounding box center [347, 461] width 141 height 25
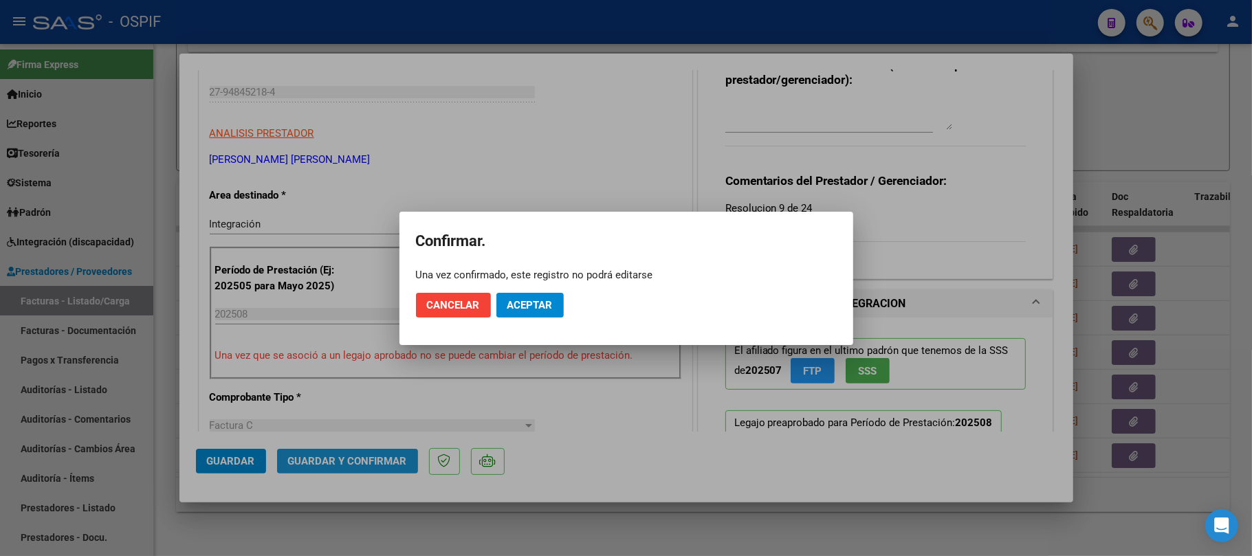
click at [523, 305] on span "Aceptar" at bounding box center [530, 305] width 45 height 12
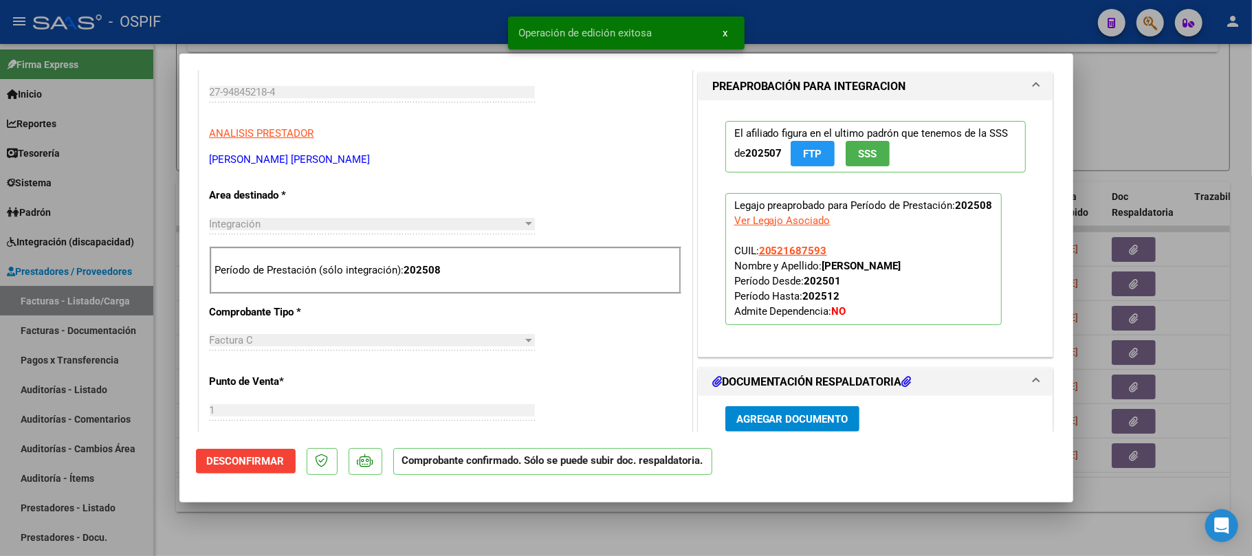
click at [644, 537] on div at bounding box center [626, 278] width 1252 height 556
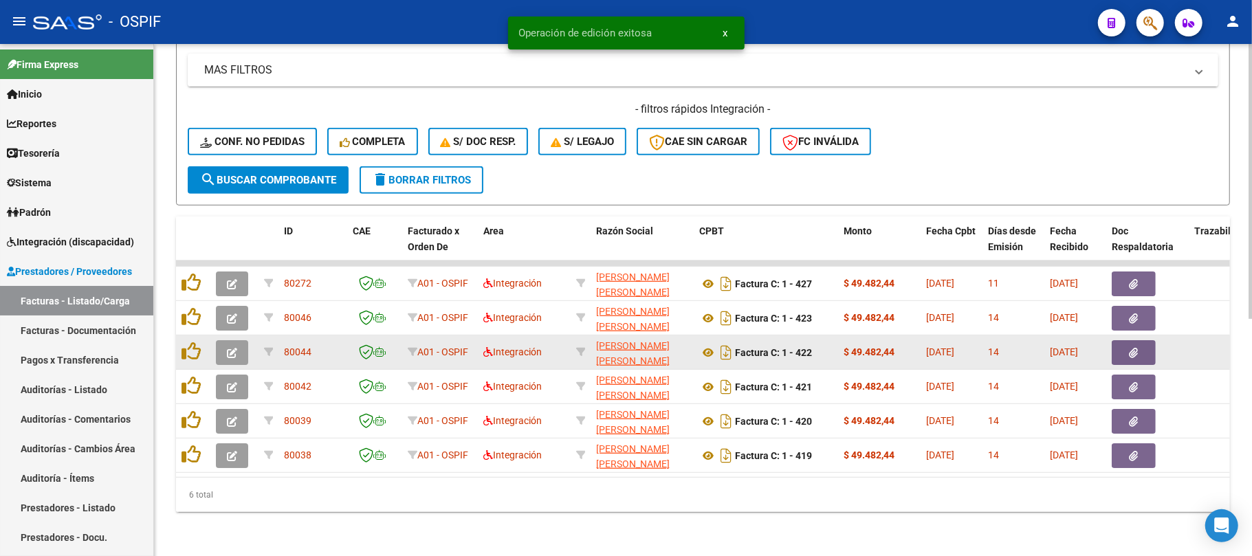
scroll to position [442, 0]
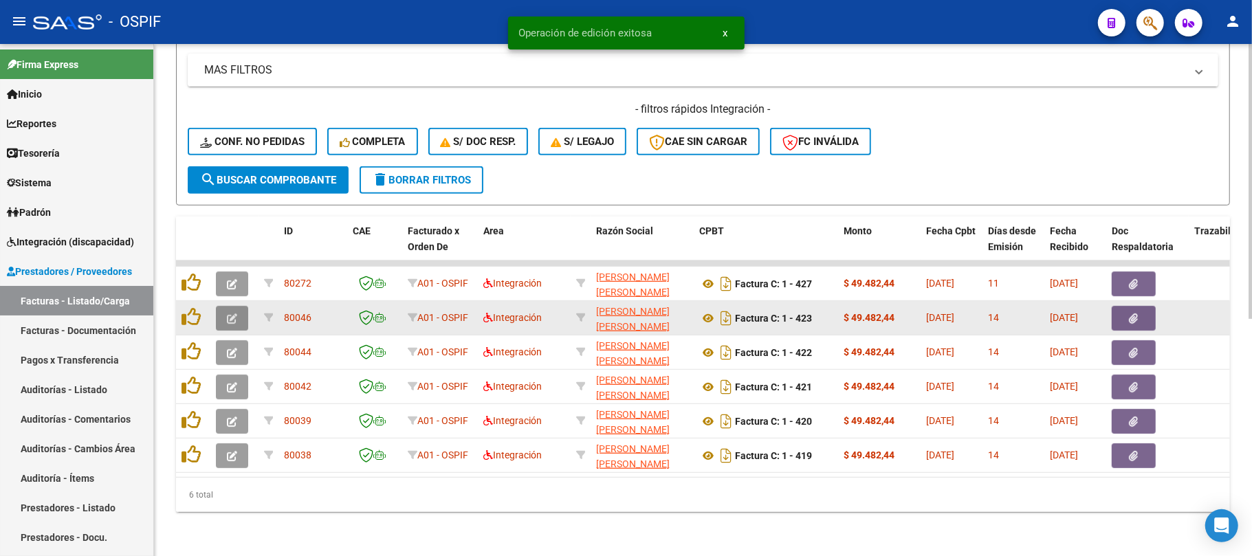
click at [232, 314] on icon "button" at bounding box center [232, 319] width 10 height 10
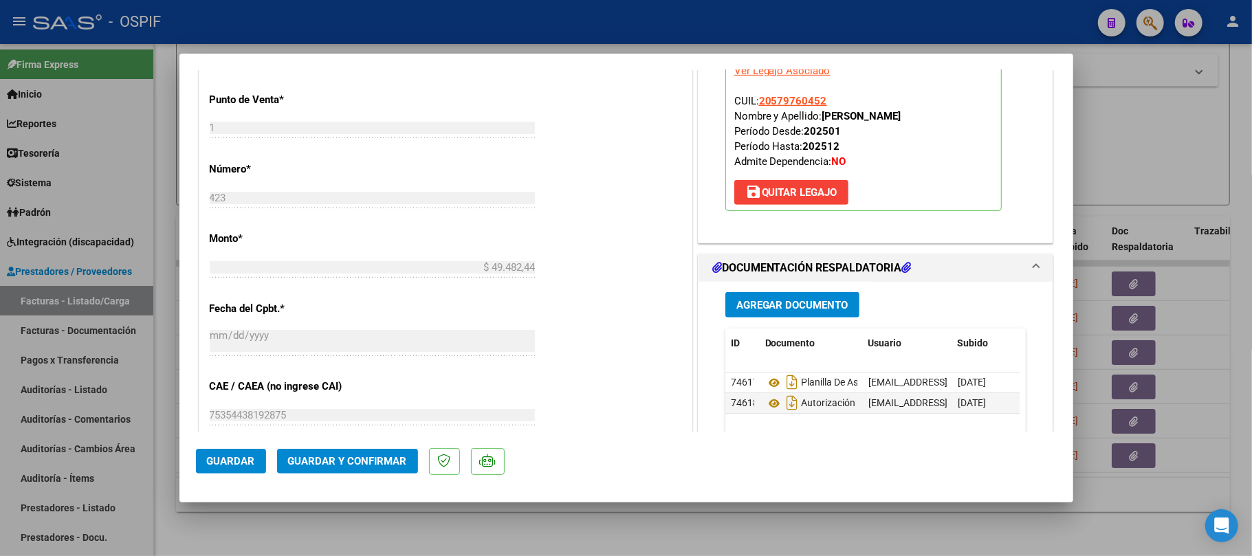
scroll to position [91, 0]
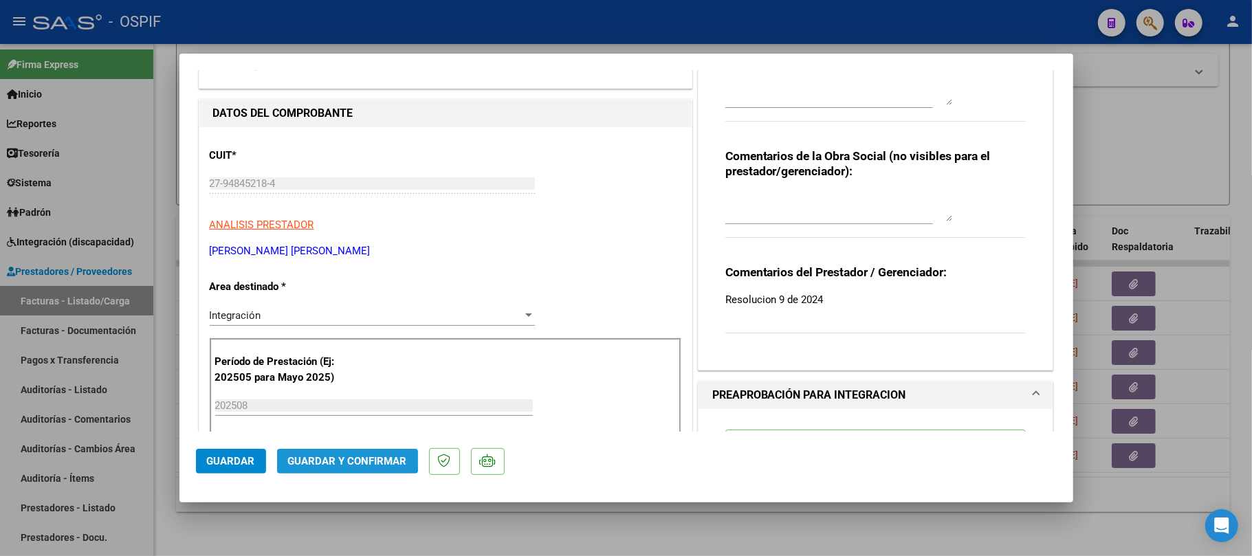
click at [322, 457] on span "Guardar y Confirmar" at bounding box center [347, 461] width 119 height 12
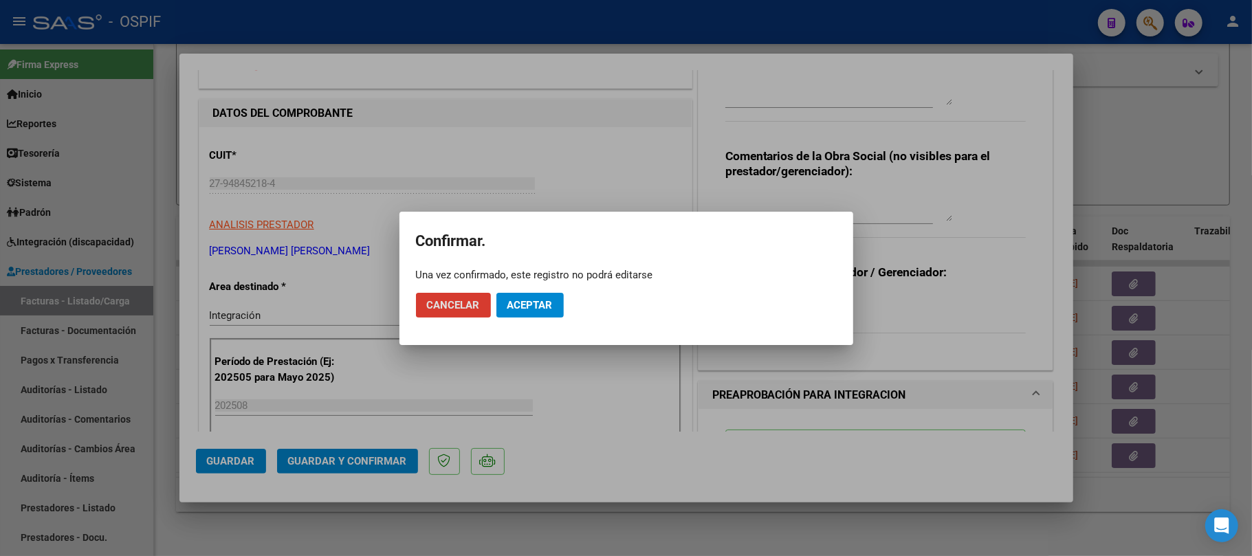
click at [545, 309] on span "Aceptar" at bounding box center [530, 305] width 45 height 12
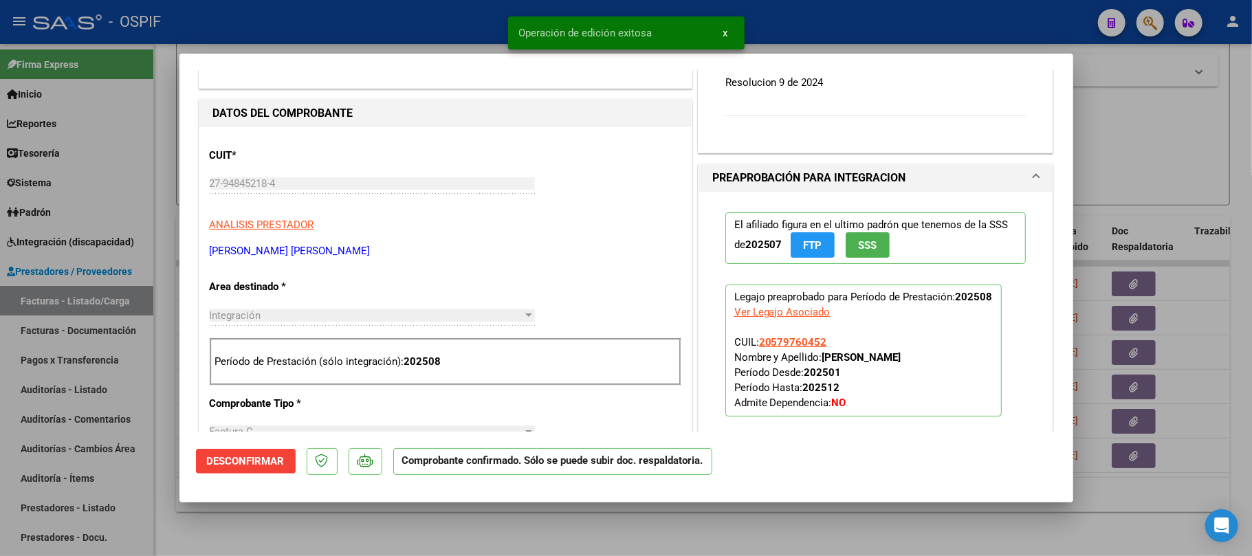
click at [534, 519] on div at bounding box center [626, 278] width 1252 height 556
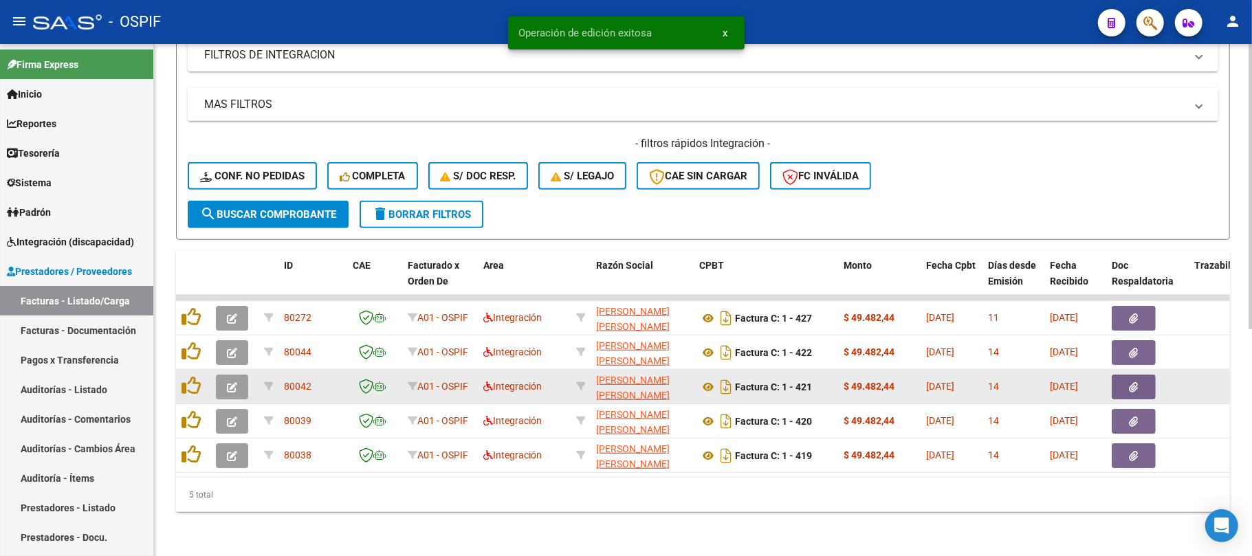
scroll to position [407, 0]
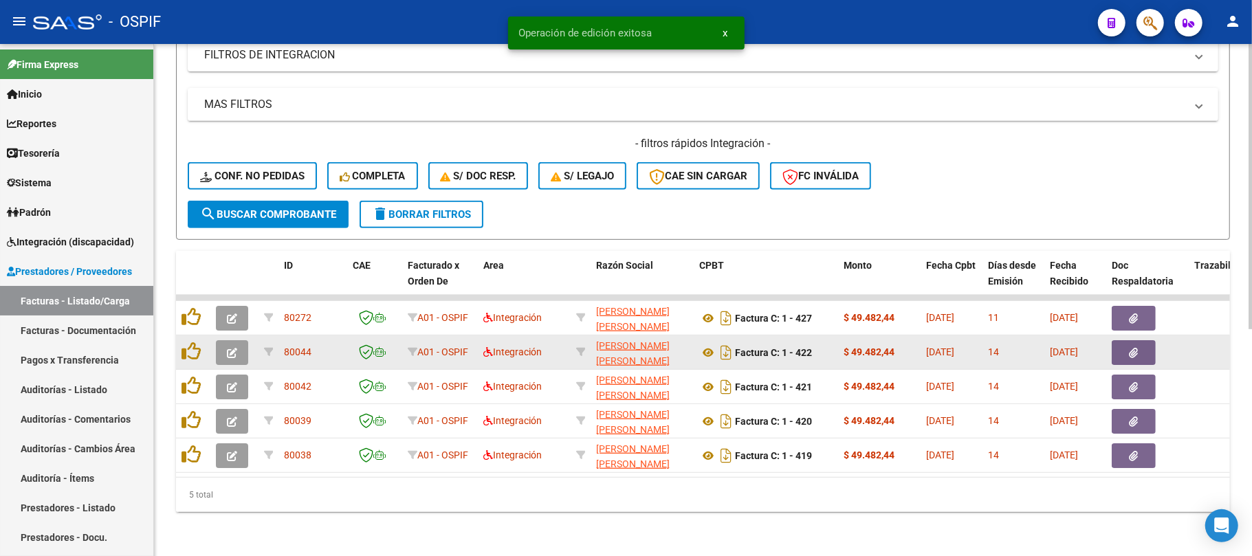
click at [237, 348] on icon "button" at bounding box center [232, 353] width 10 height 10
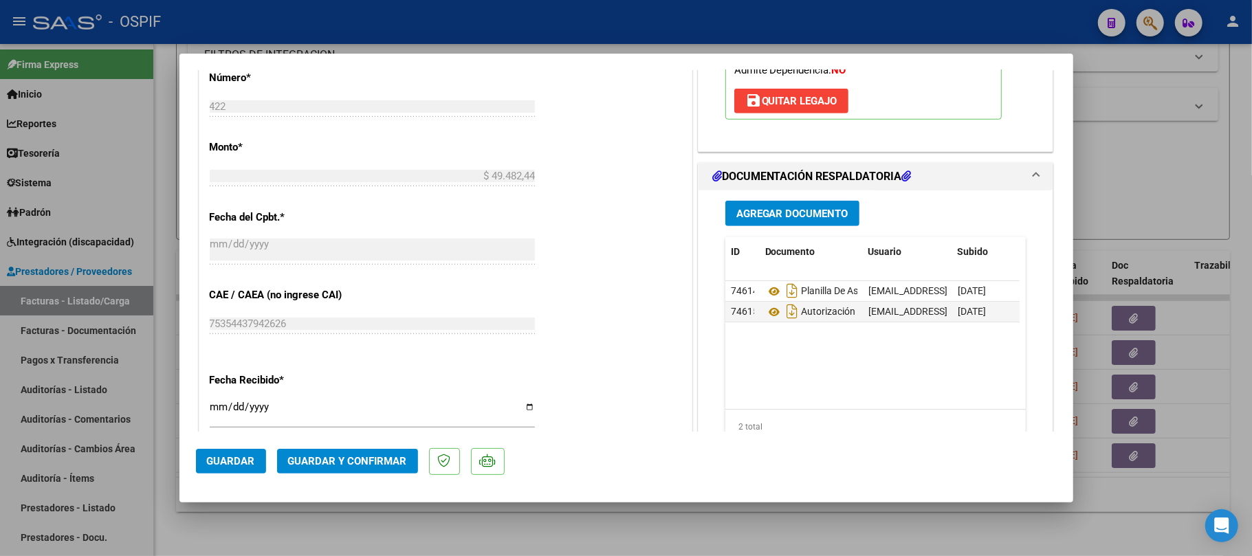
scroll to position [91, 0]
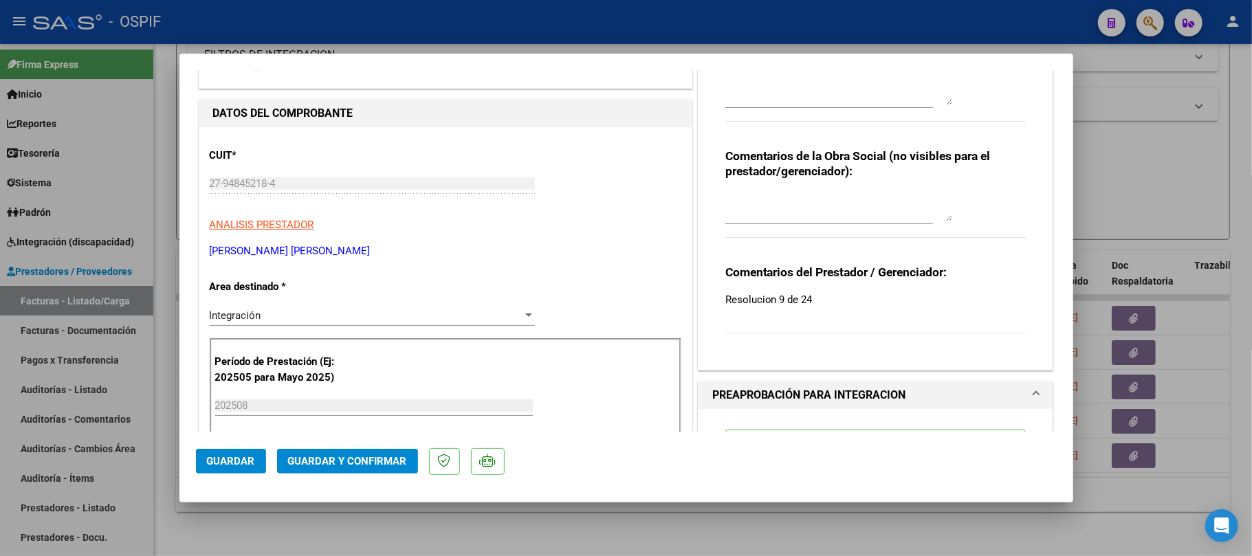
click at [342, 447] on mat-dialog-actions "Guardar Guardar y Confirmar" at bounding box center [626, 459] width 861 height 54
click at [353, 462] on span "Guardar y Confirmar" at bounding box center [347, 461] width 119 height 12
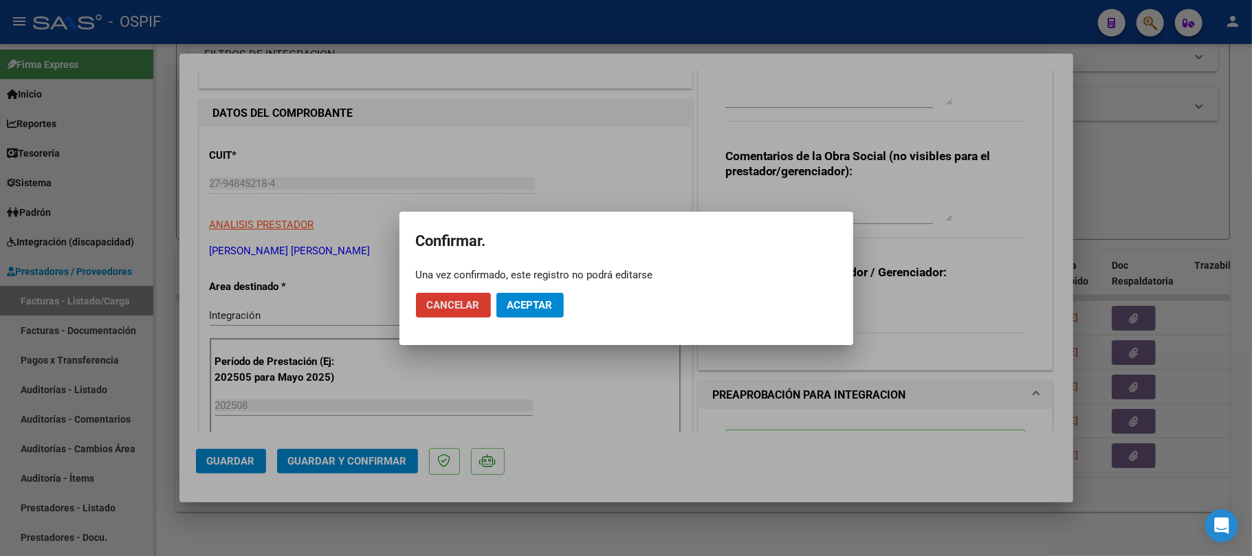
click at [532, 309] on span "Aceptar" at bounding box center [530, 305] width 45 height 12
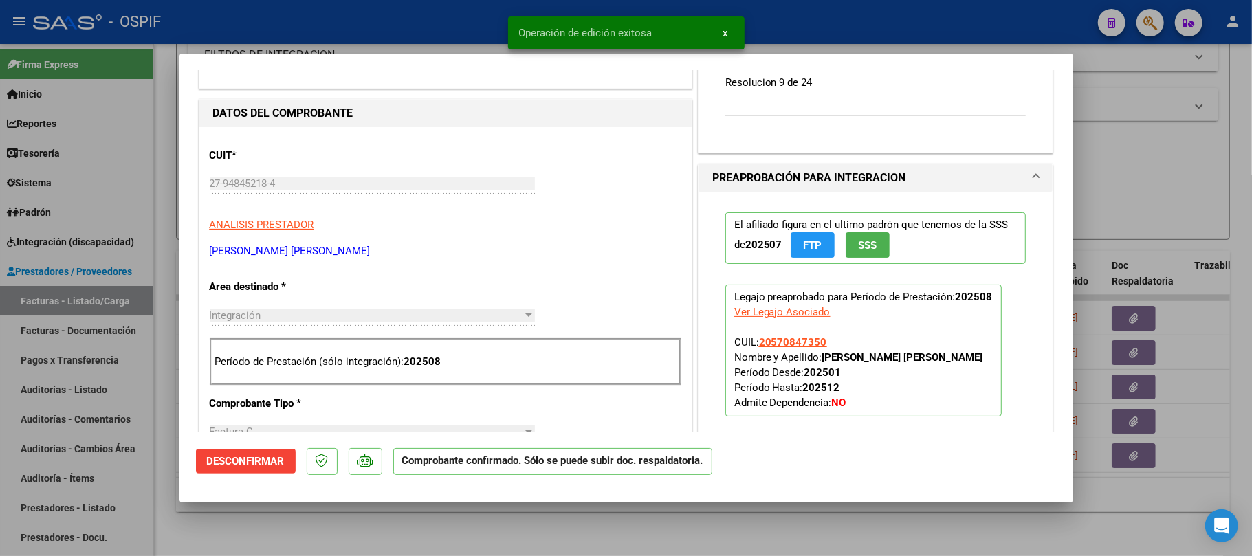
scroll to position [0, 0]
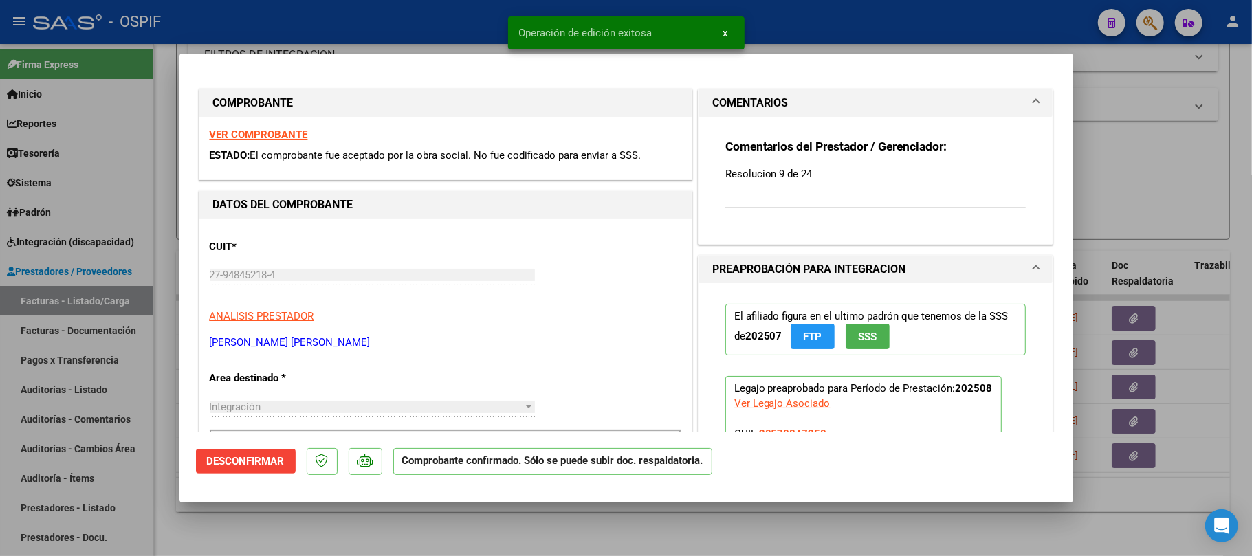
click at [851, 538] on div at bounding box center [626, 278] width 1252 height 556
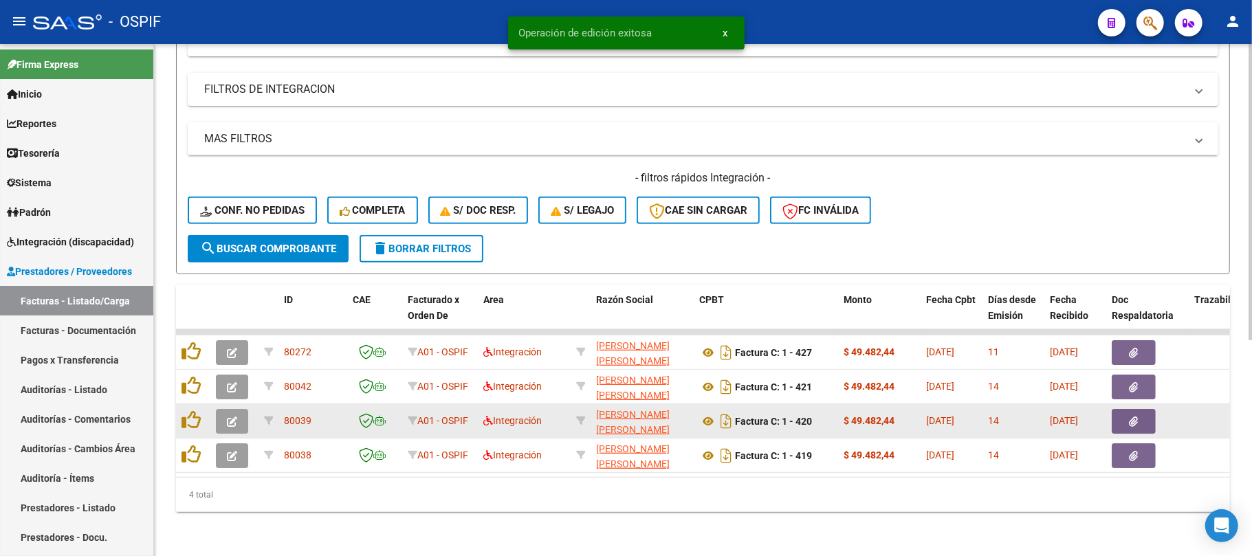
scroll to position [373, 0]
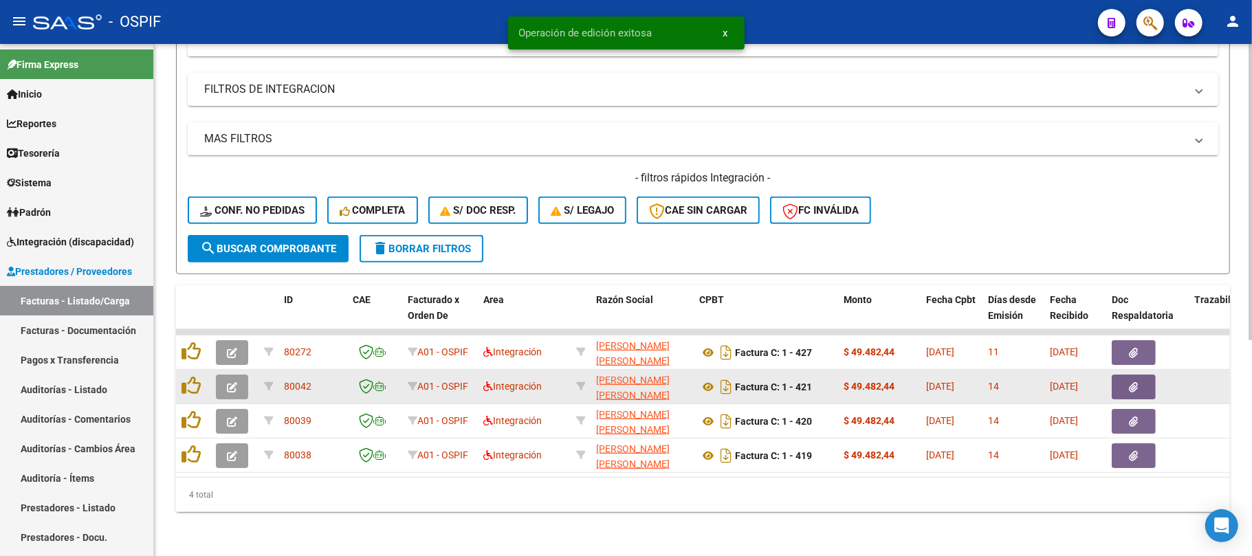
click at [232, 382] on icon "button" at bounding box center [232, 387] width 10 height 10
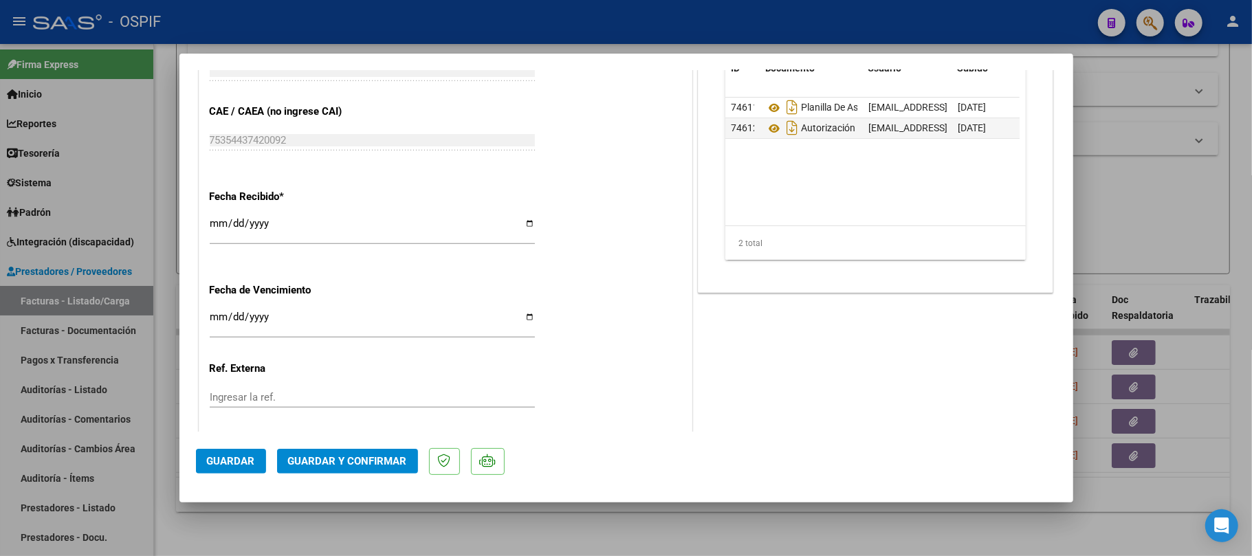
scroll to position [550, 0]
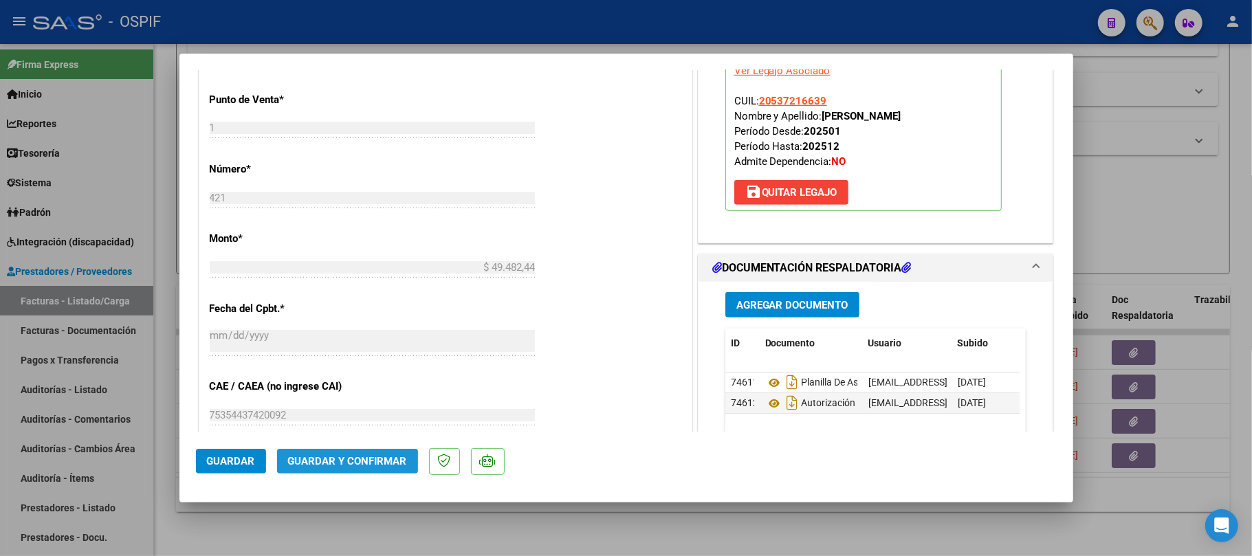
click at [326, 471] on button "Guardar y Confirmar" at bounding box center [347, 461] width 141 height 25
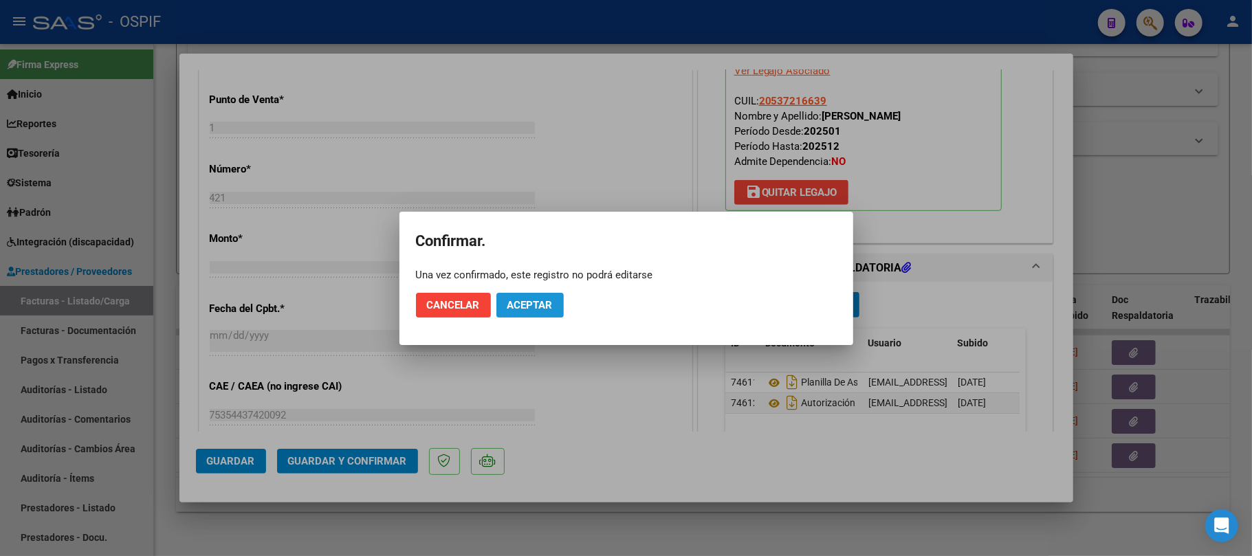
click at [525, 295] on button "Aceptar" at bounding box center [530, 305] width 67 height 25
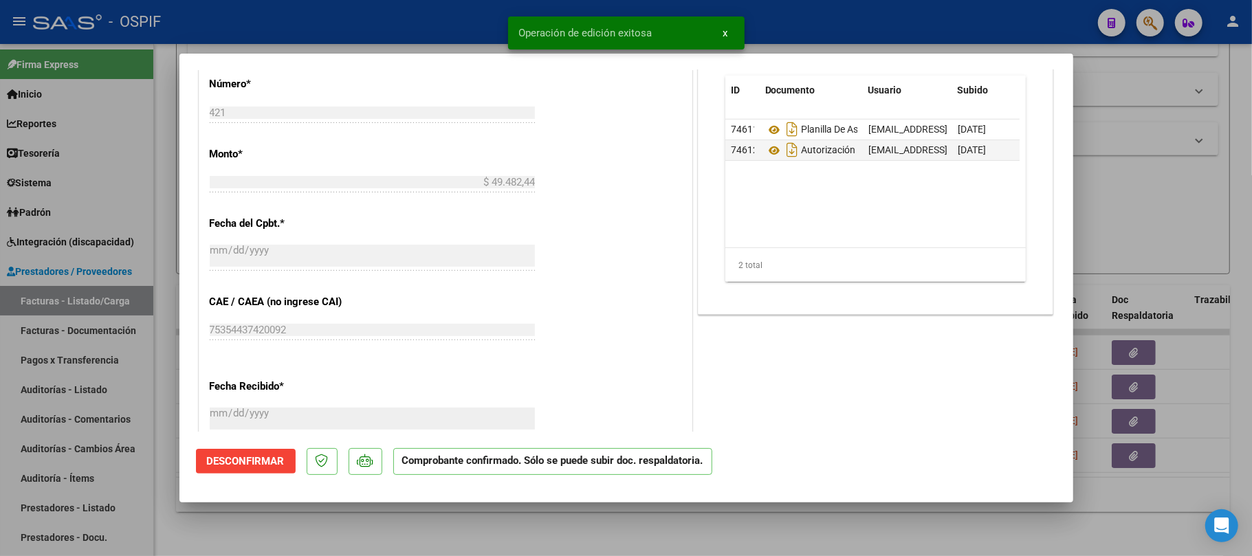
drag, startPoint x: 1129, startPoint y: 235, endPoint x: 1038, endPoint y: 333, distance: 134.3
click at [1129, 231] on div at bounding box center [626, 278] width 1252 height 556
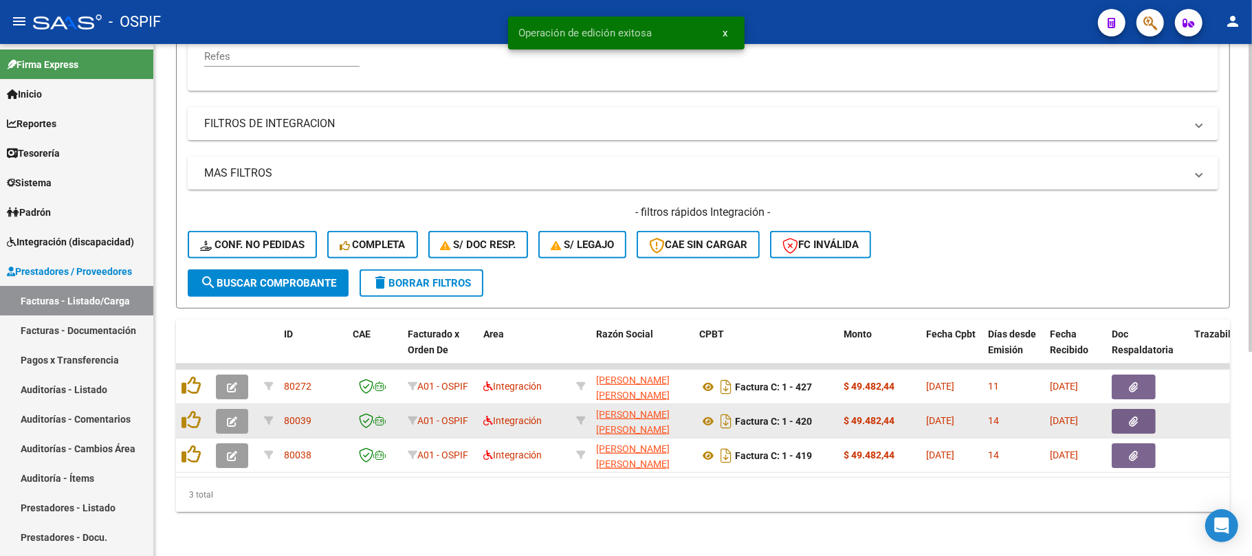
scroll to position [338, 0]
click at [229, 404] on datatable-body-cell at bounding box center [234, 421] width 48 height 34
click at [232, 417] on icon "button" at bounding box center [232, 422] width 10 height 10
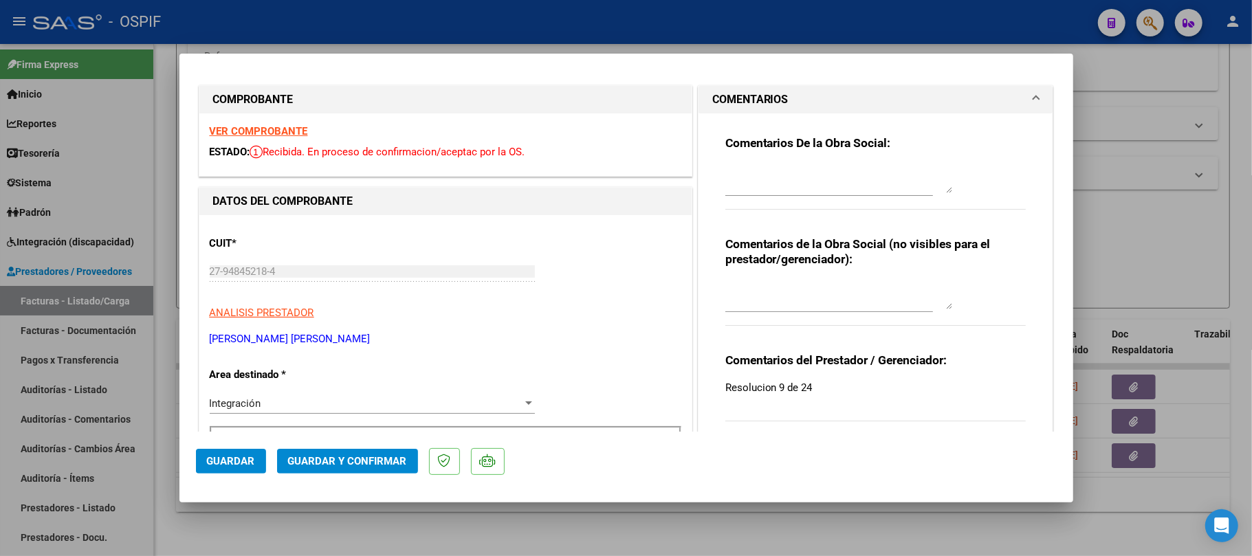
scroll to position [0, 0]
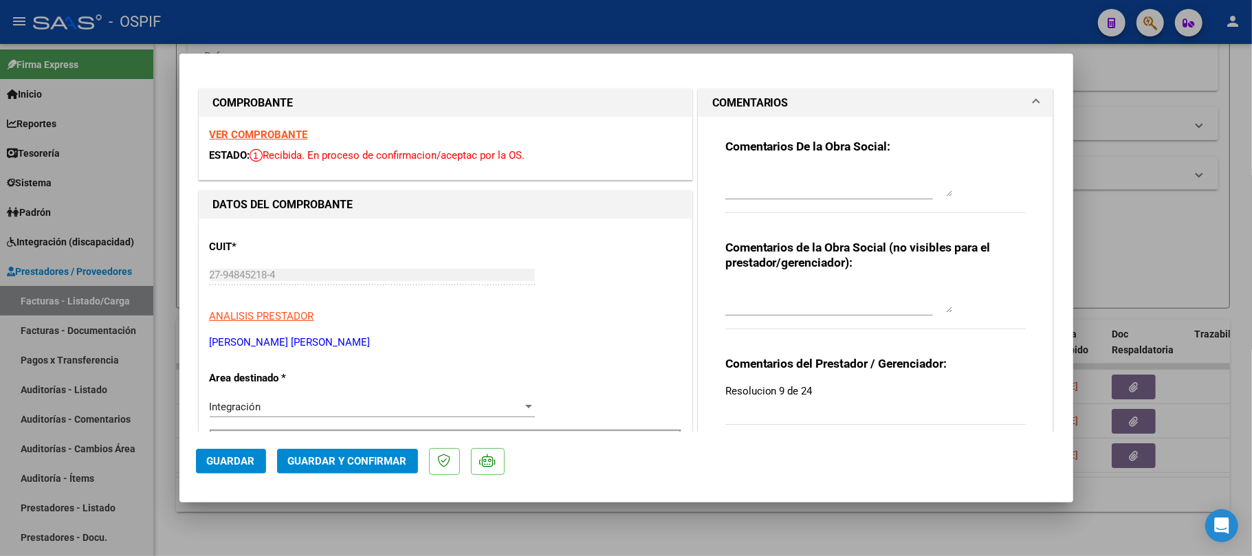
click at [373, 468] on button "Guardar y Confirmar" at bounding box center [347, 461] width 141 height 25
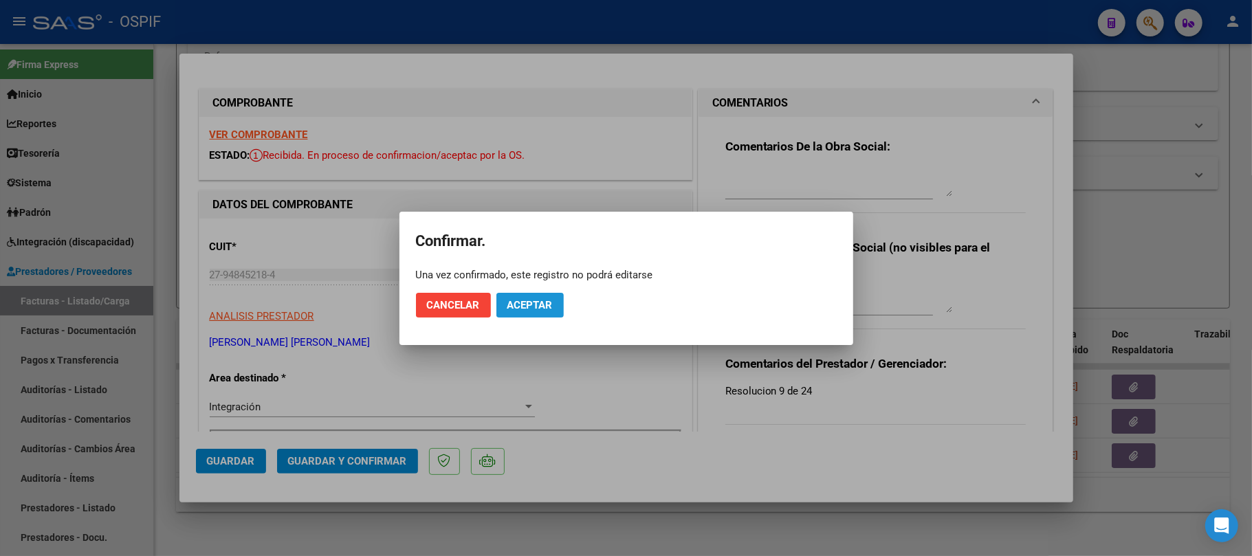
click at [527, 301] on span "Aceptar" at bounding box center [530, 305] width 45 height 12
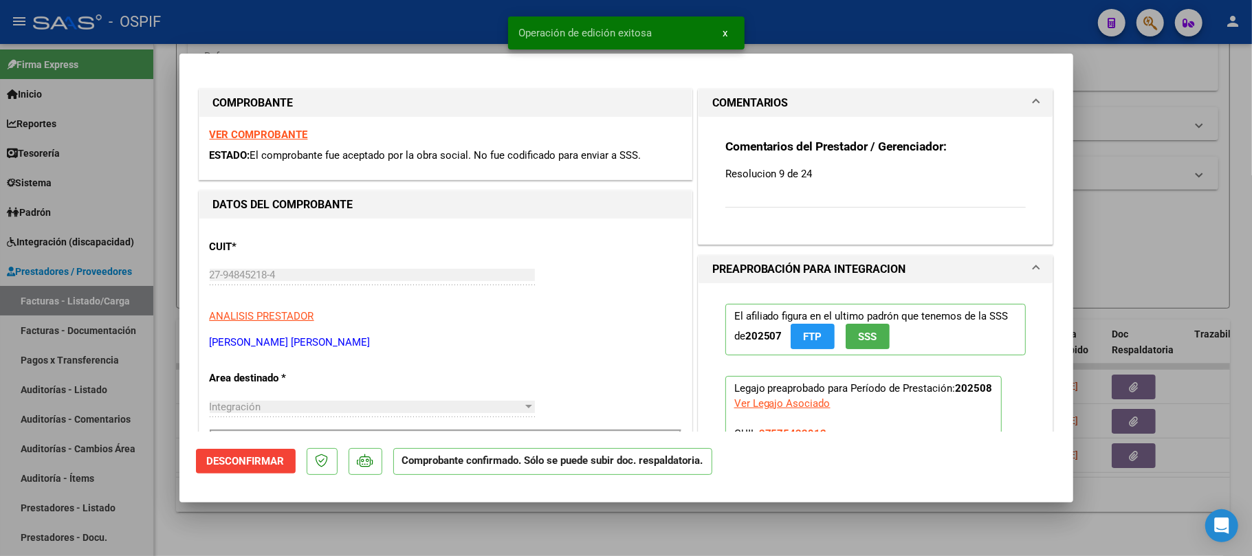
click at [631, 536] on div at bounding box center [626, 278] width 1252 height 556
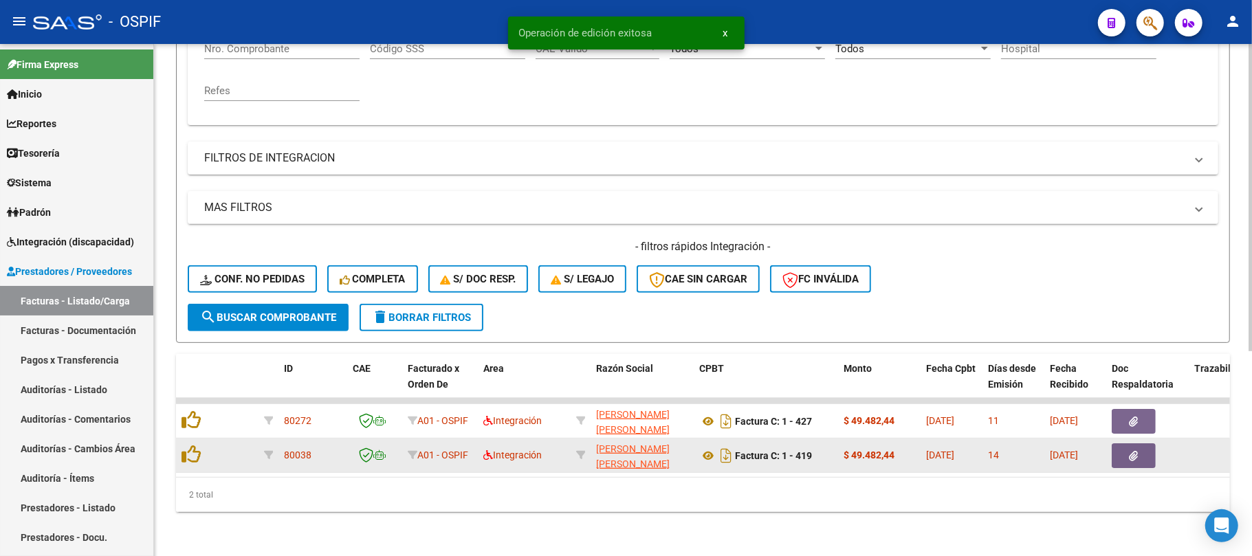
scroll to position [304, 0]
click at [235, 444] on button "button" at bounding box center [232, 456] width 32 height 25
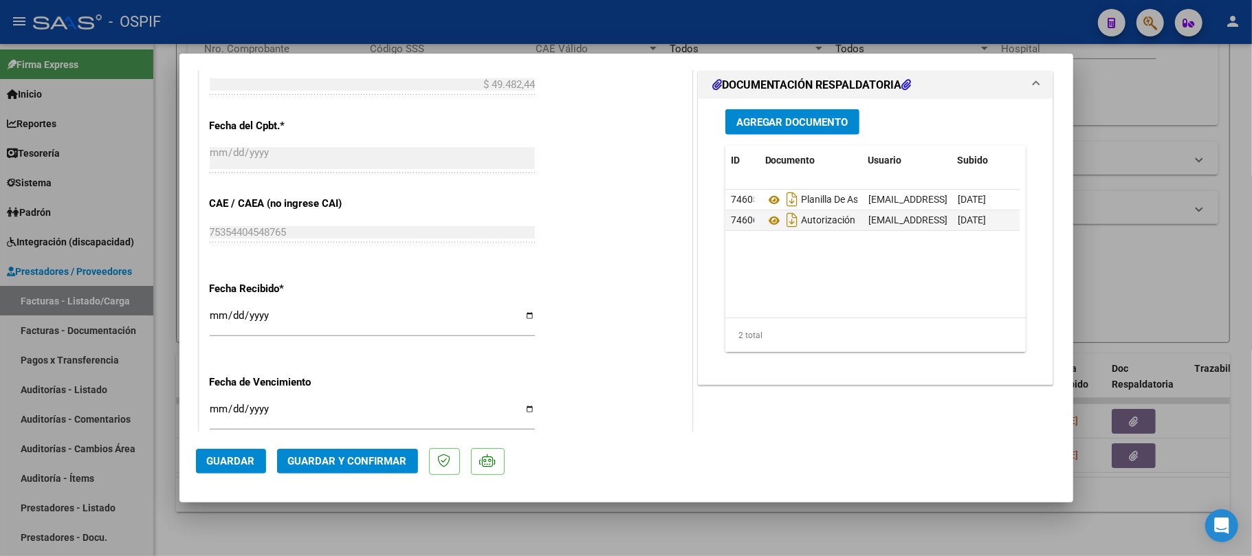
scroll to position [91, 0]
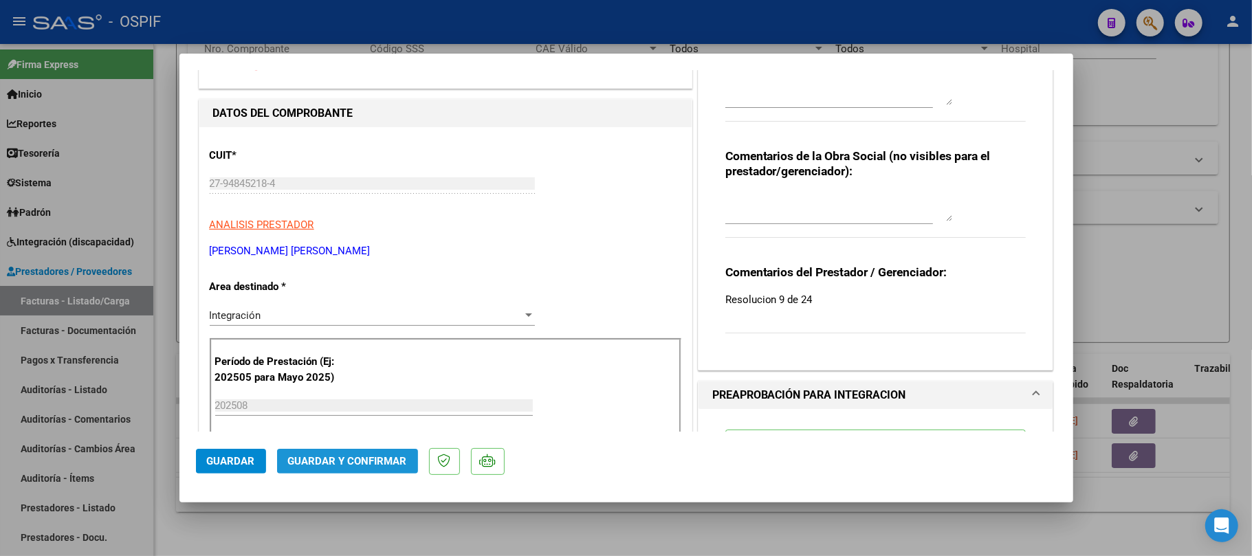
click at [364, 468] on span "Guardar y Confirmar" at bounding box center [347, 461] width 119 height 12
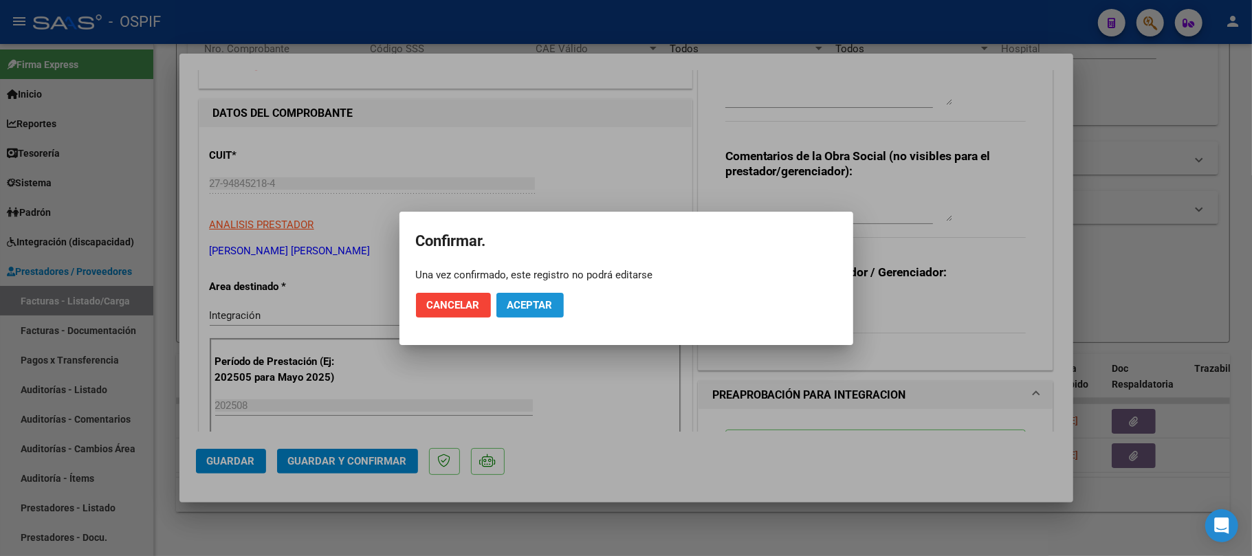
click at [534, 308] on span "Aceptar" at bounding box center [530, 305] width 45 height 12
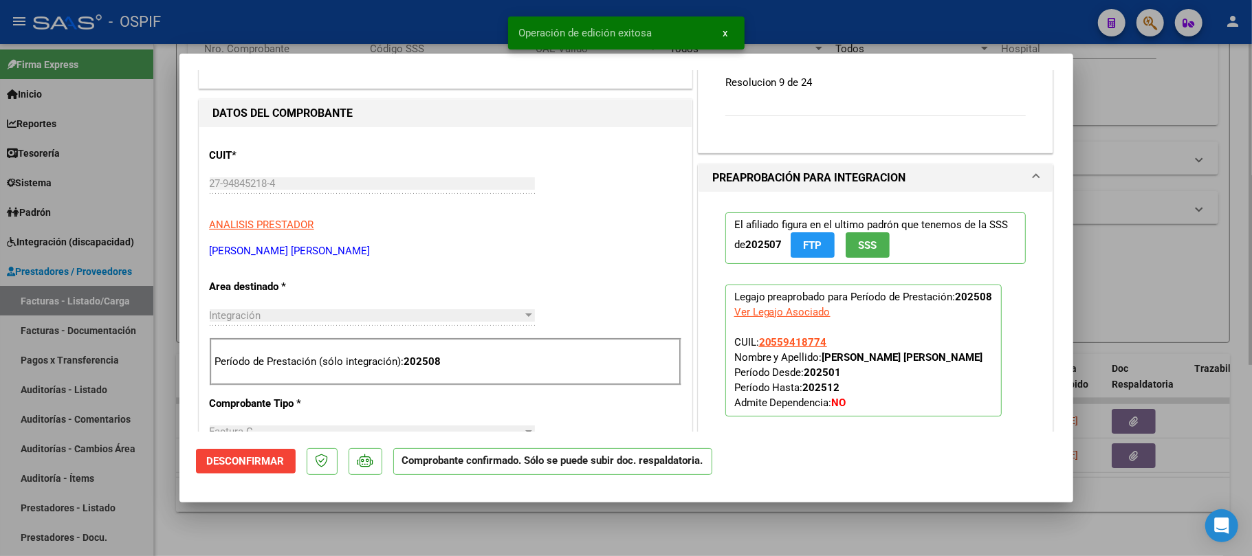
click at [878, 531] on div at bounding box center [626, 278] width 1252 height 556
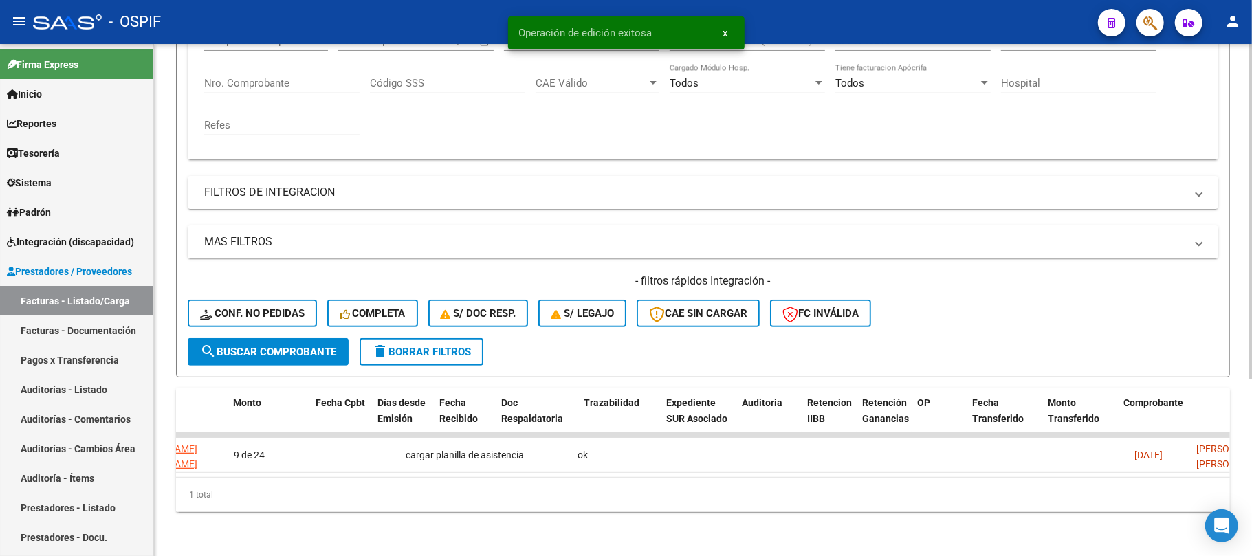
scroll to position [0, 0]
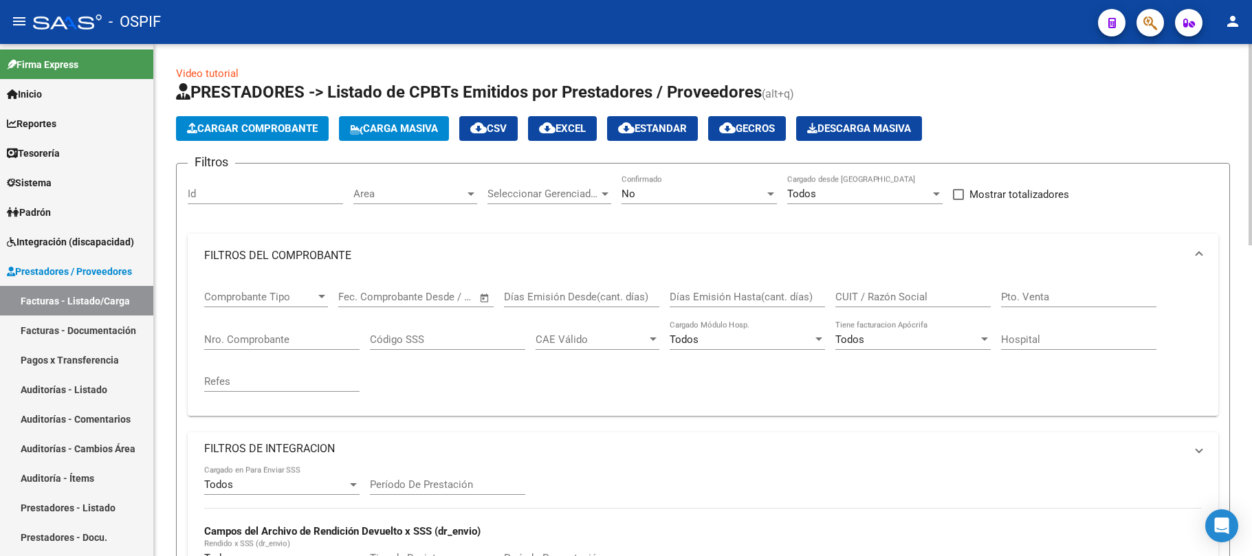
click at [693, 204] on div "No Confirmado" at bounding box center [699, 196] width 155 height 43
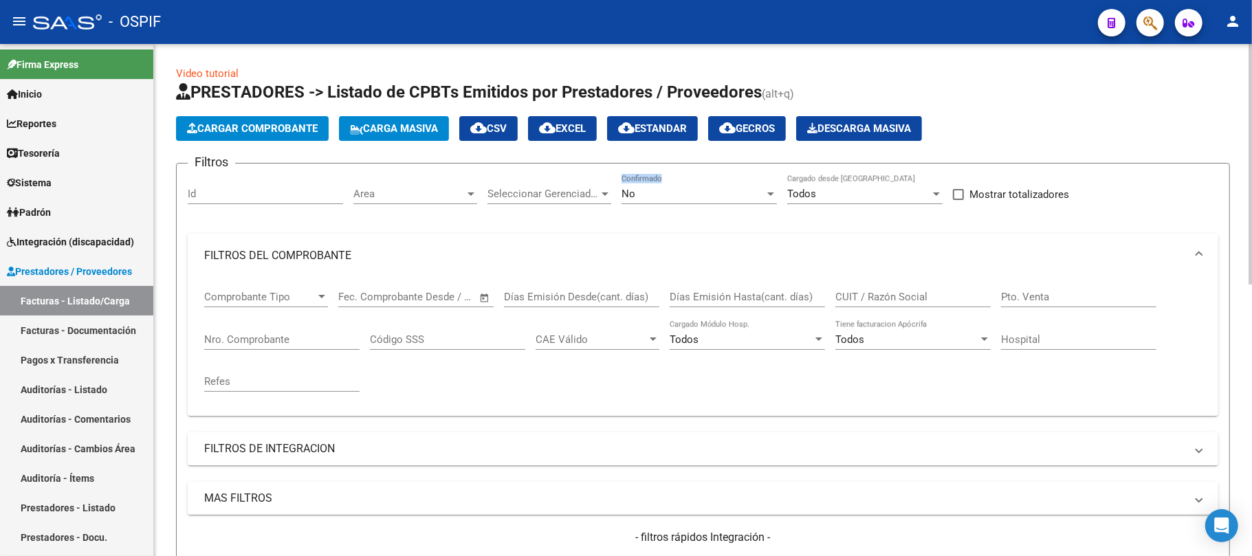
click at [686, 193] on div "No" at bounding box center [693, 194] width 143 height 12
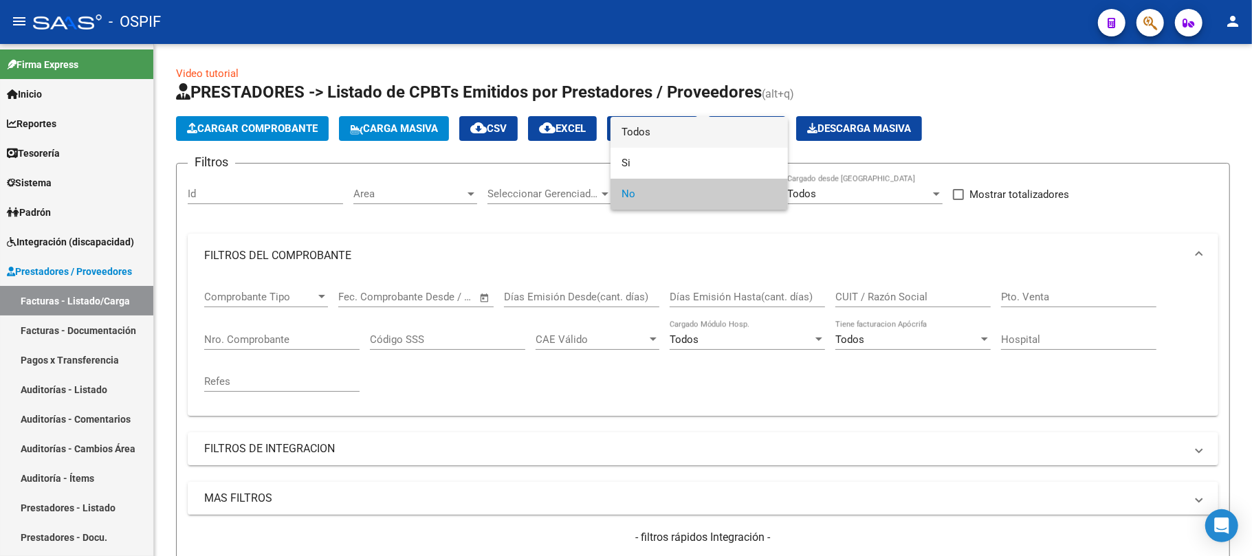
click at [697, 135] on span "Todos" at bounding box center [699, 132] width 155 height 31
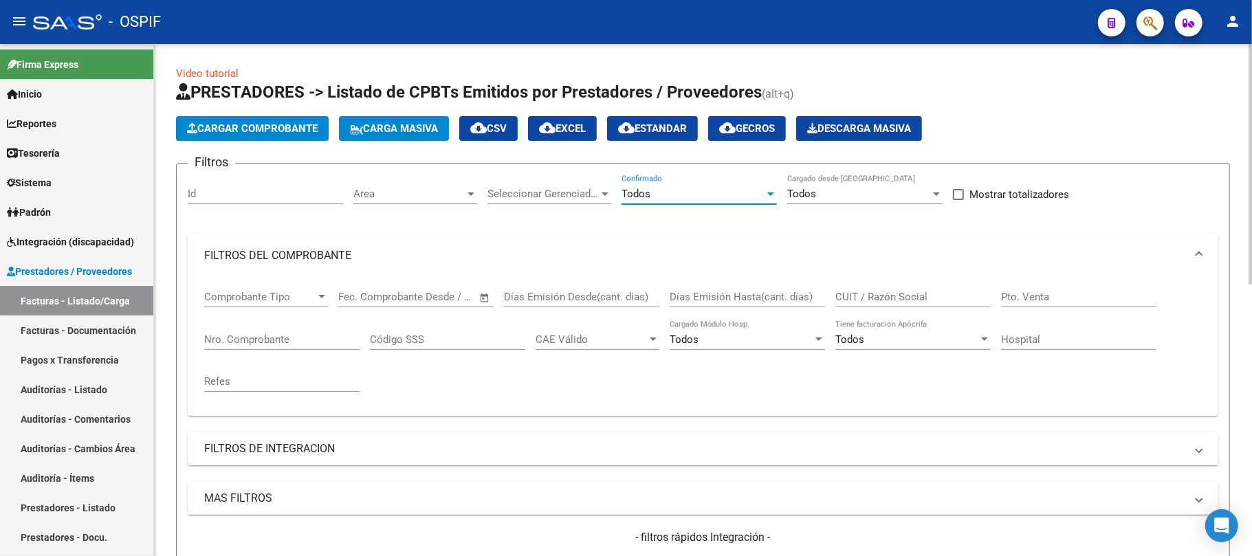
click at [887, 293] on input "CUIT / Razón Social" at bounding box center [913, 297] width 155 height 12
type input "PAEZ"
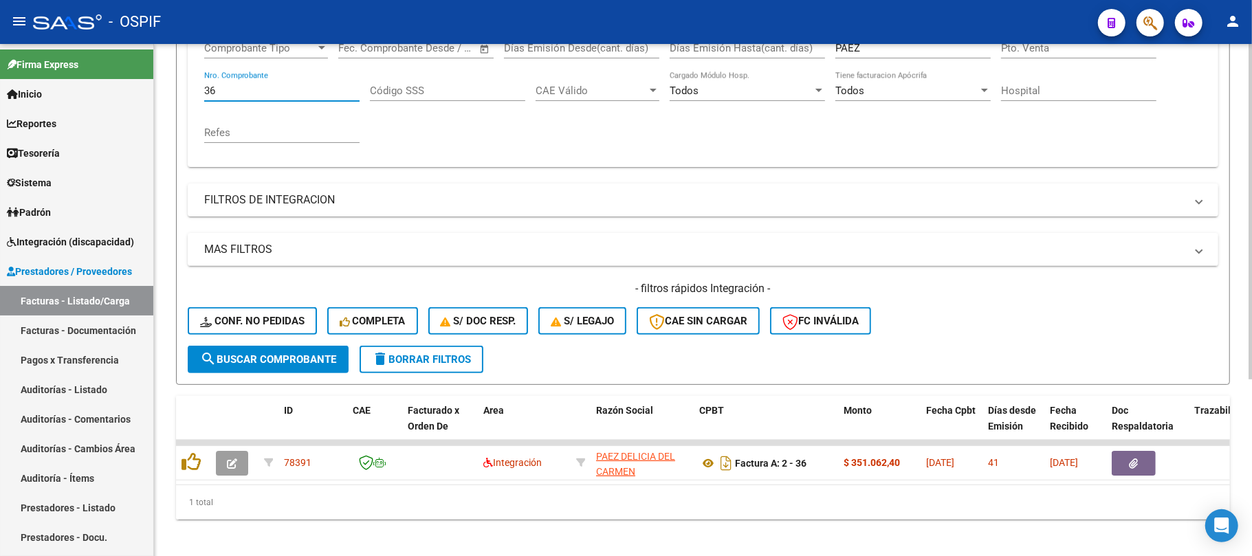
scroll to position [270, 0]
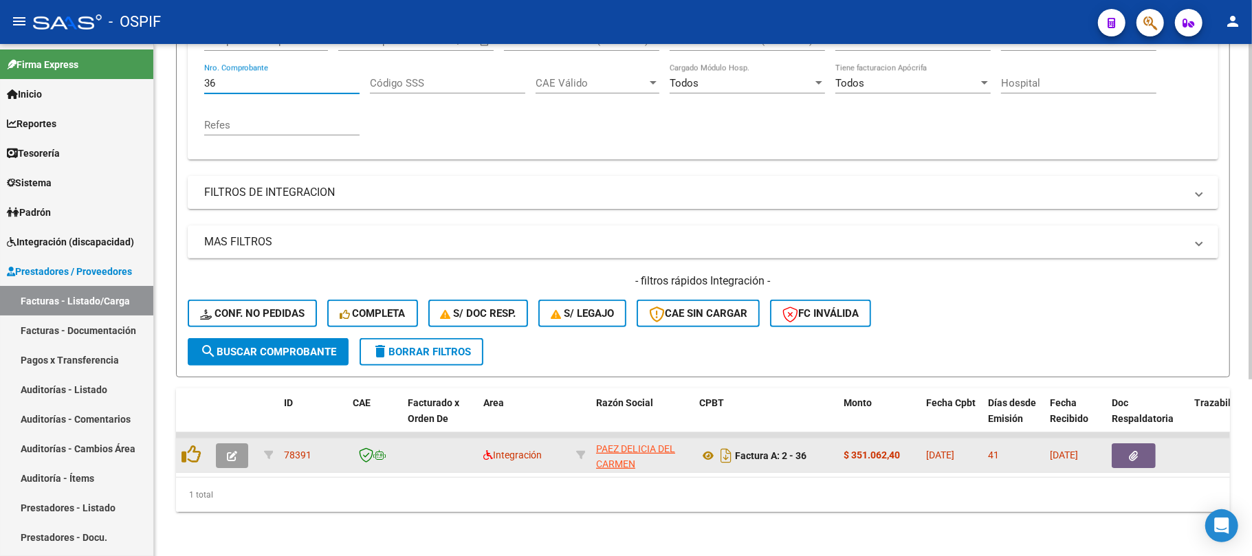
type input "36"
click at [1129, 444] on button "button" at bounding box center [1134, 456] width 44 height 25
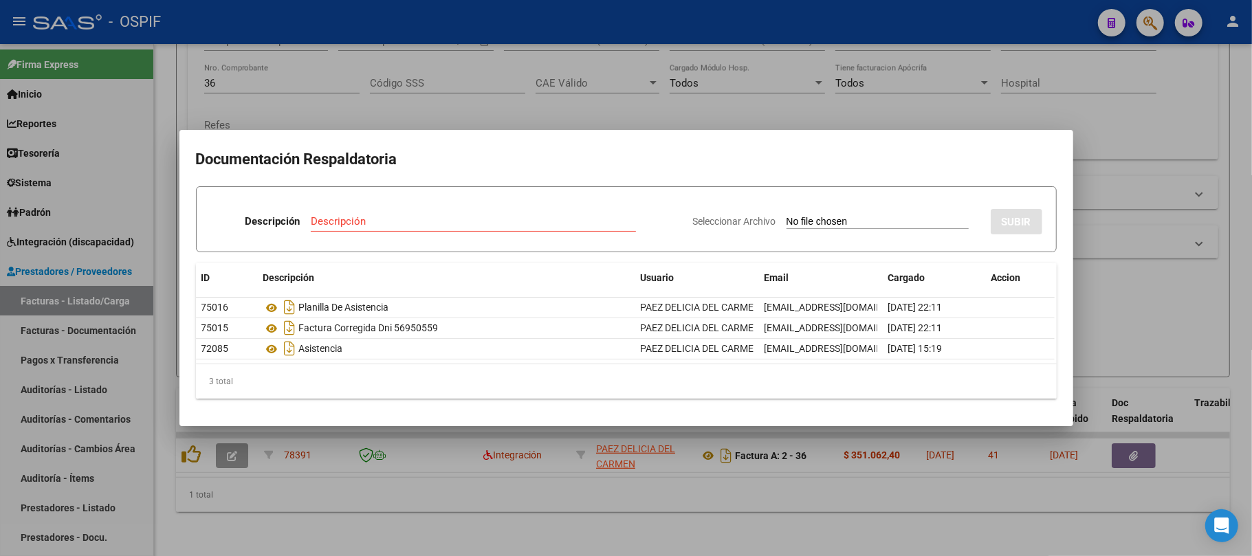
click at [710, 499] on div at bounding box center [626, 278] width 1252 height 556
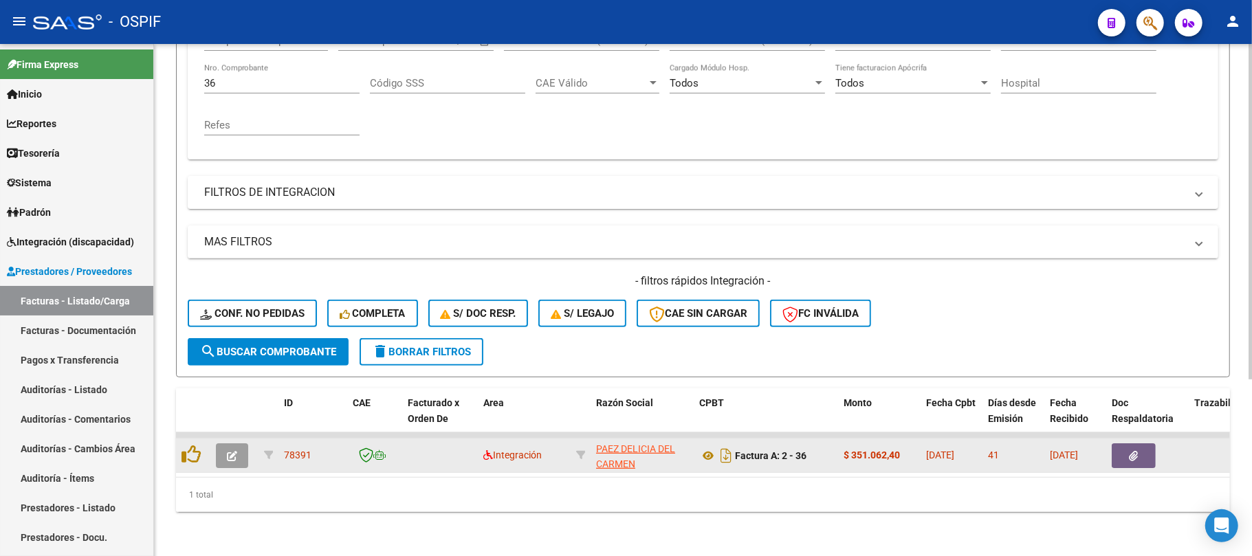
click at [1120, 447] on button "button" at bounding box center [1134, 456] width 44 height 25
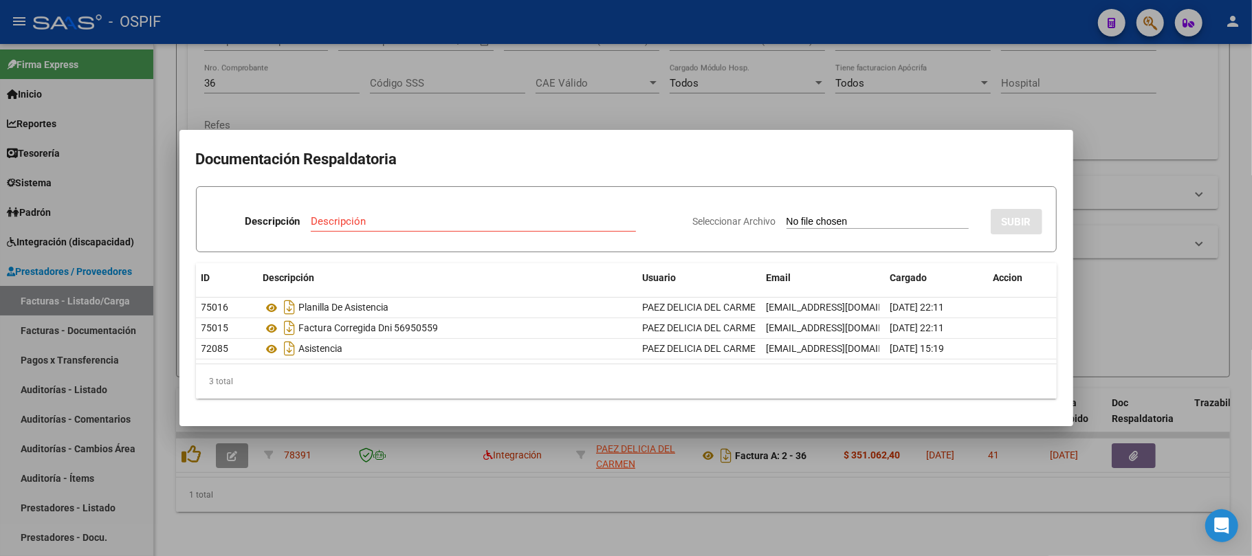
click at [534, 519] on div at bounding box center [626, 278] width 1252 height 556
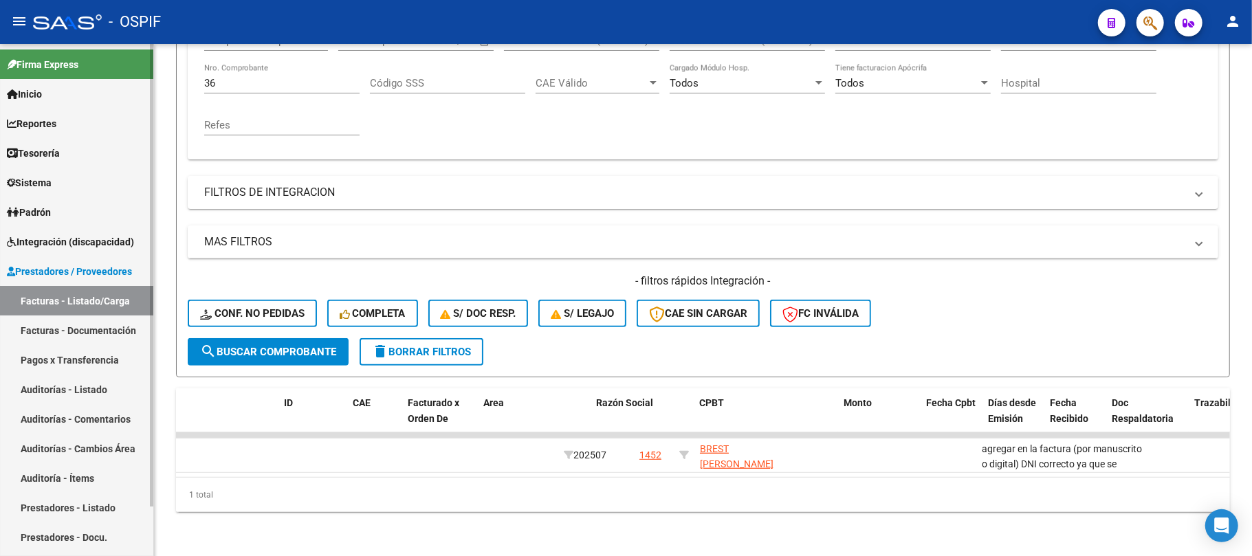
scroll to position [0, 0]
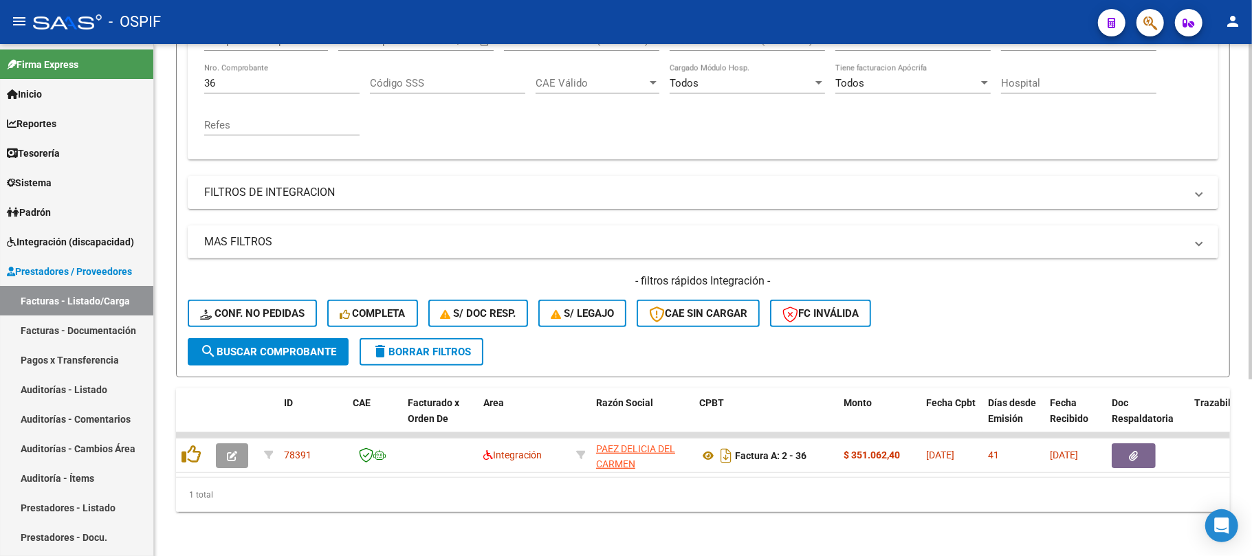
click at [459, 346] on span "delete Borrar Filtros" at bounding box center [421, 352] width 99 height 12
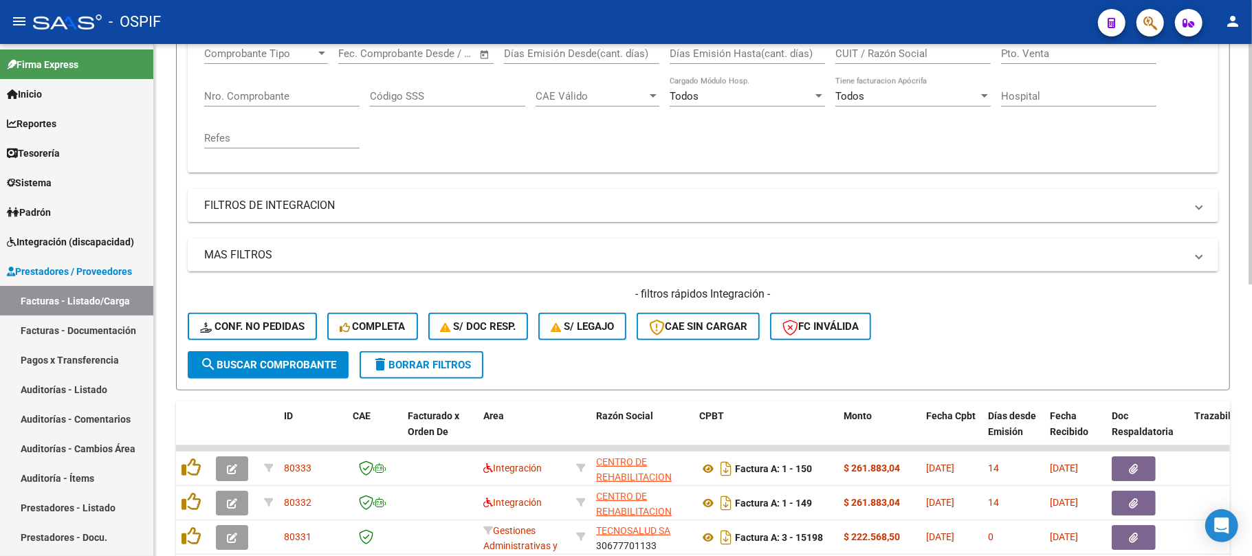
scroll to position [270, 0]
